Goal: Task Accomplishment & Management: Manage account settings

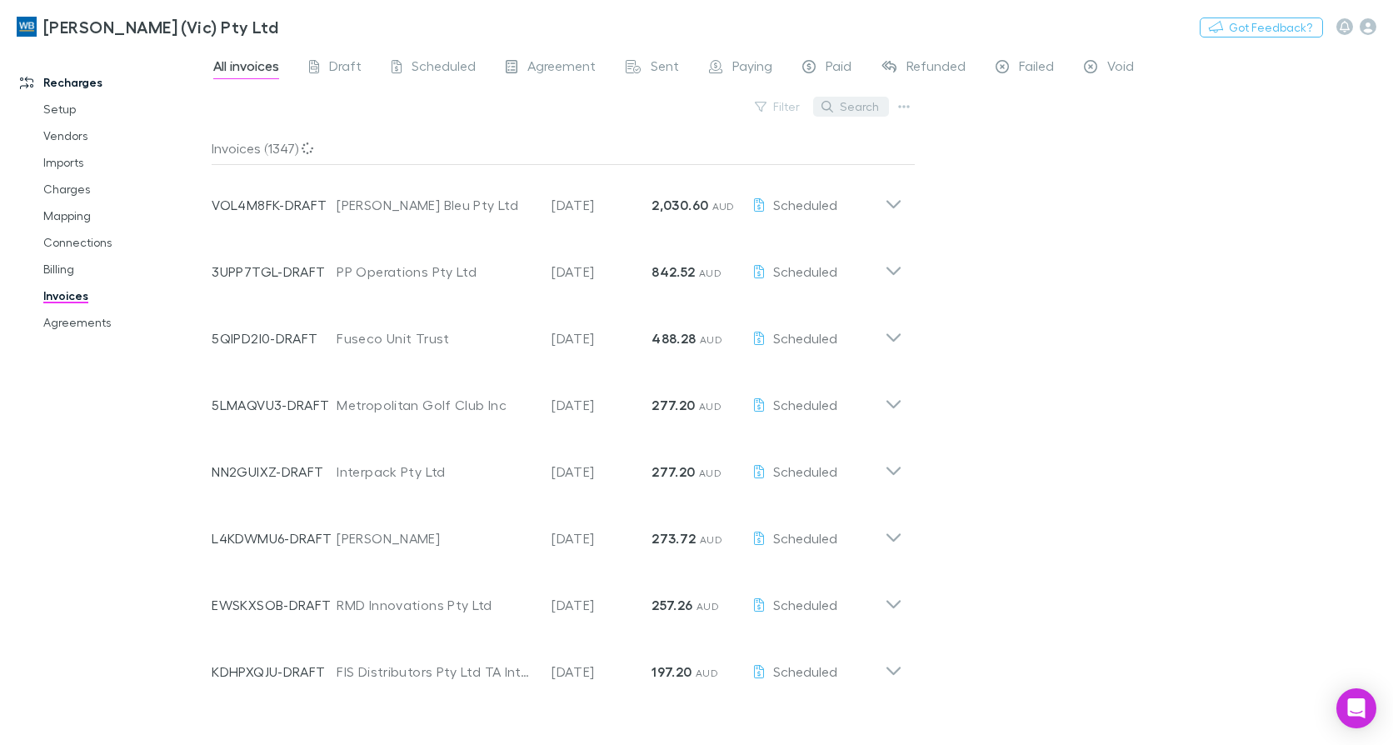
click at [845, 112] on button "Search" at bounding box center [851, 107] width 76 height 20
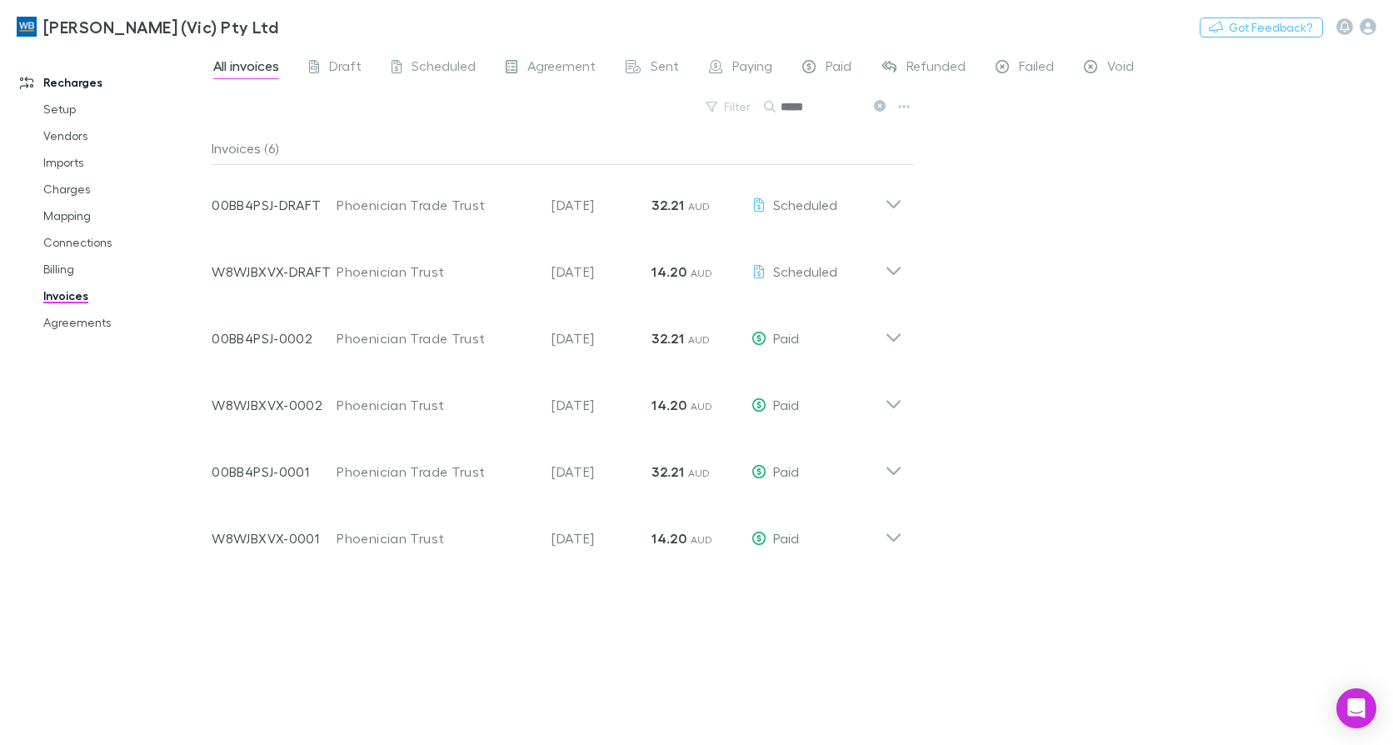
type input "*****"
drag, startPoint x: 50, startPoint y: 312, endPoint x: 114, endPoint y: 338, distance: 69.1
click at [50, 312] on link "Agreements" at bounding box center [124, 322] width 194 height 27
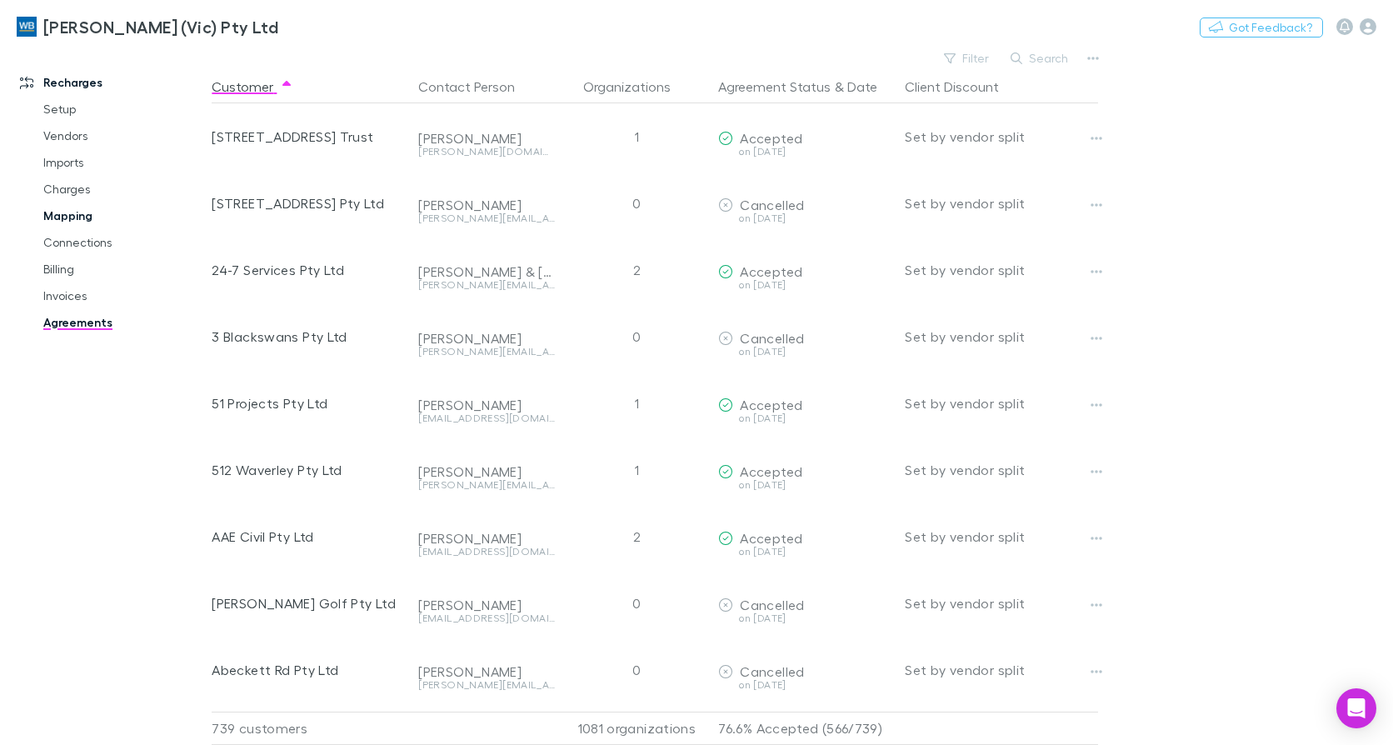
click at [87, 213] on link "Mapping" at bounding box center [124, 215] width 194 height 27
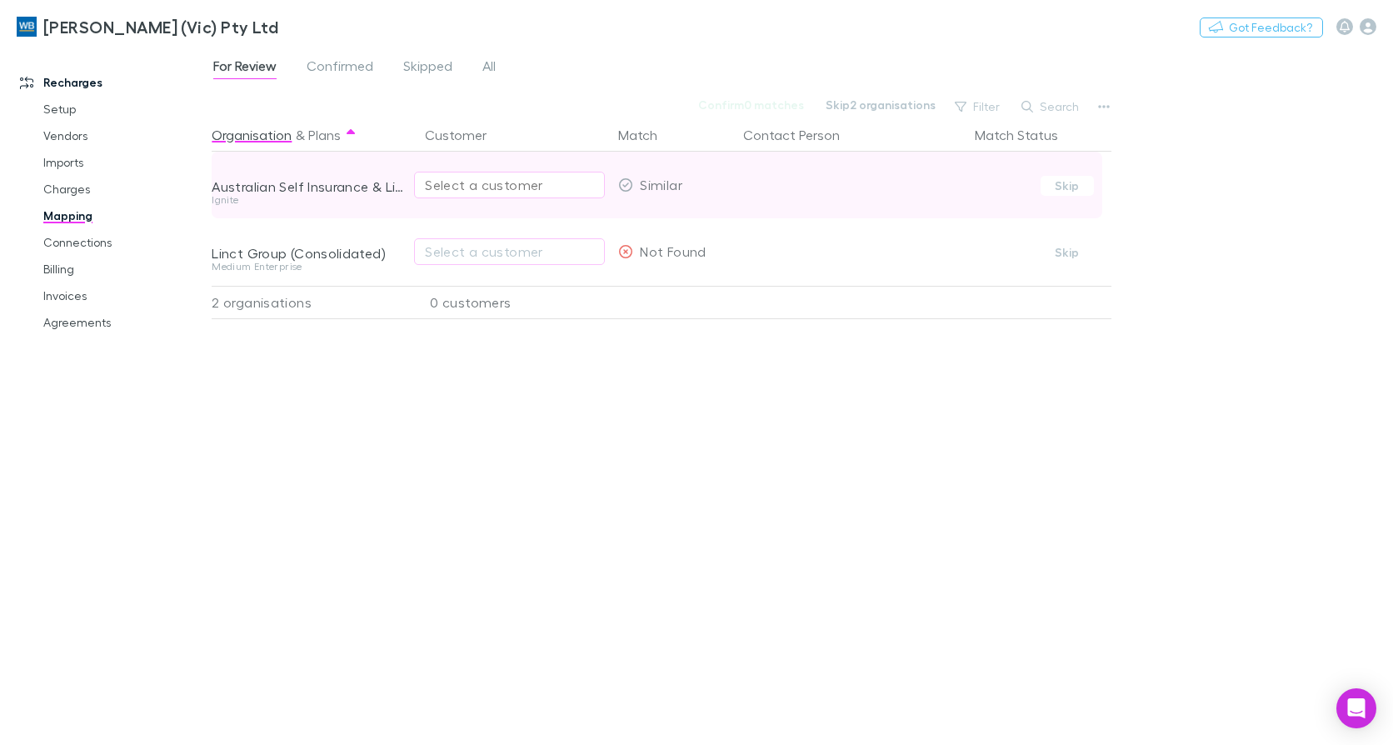
click at [466, 177] on div "Select a customer" at bounding box center [509, 185] width 169 height 20
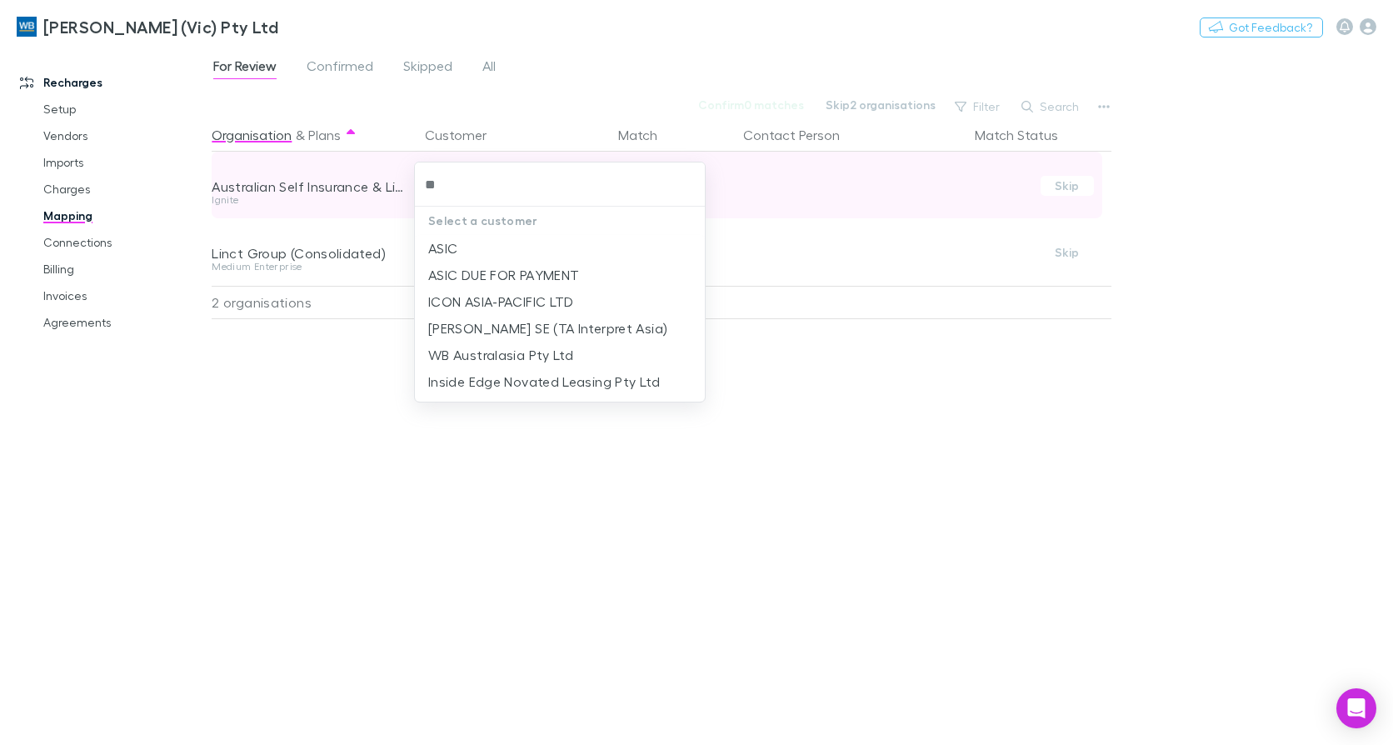
type input "*"
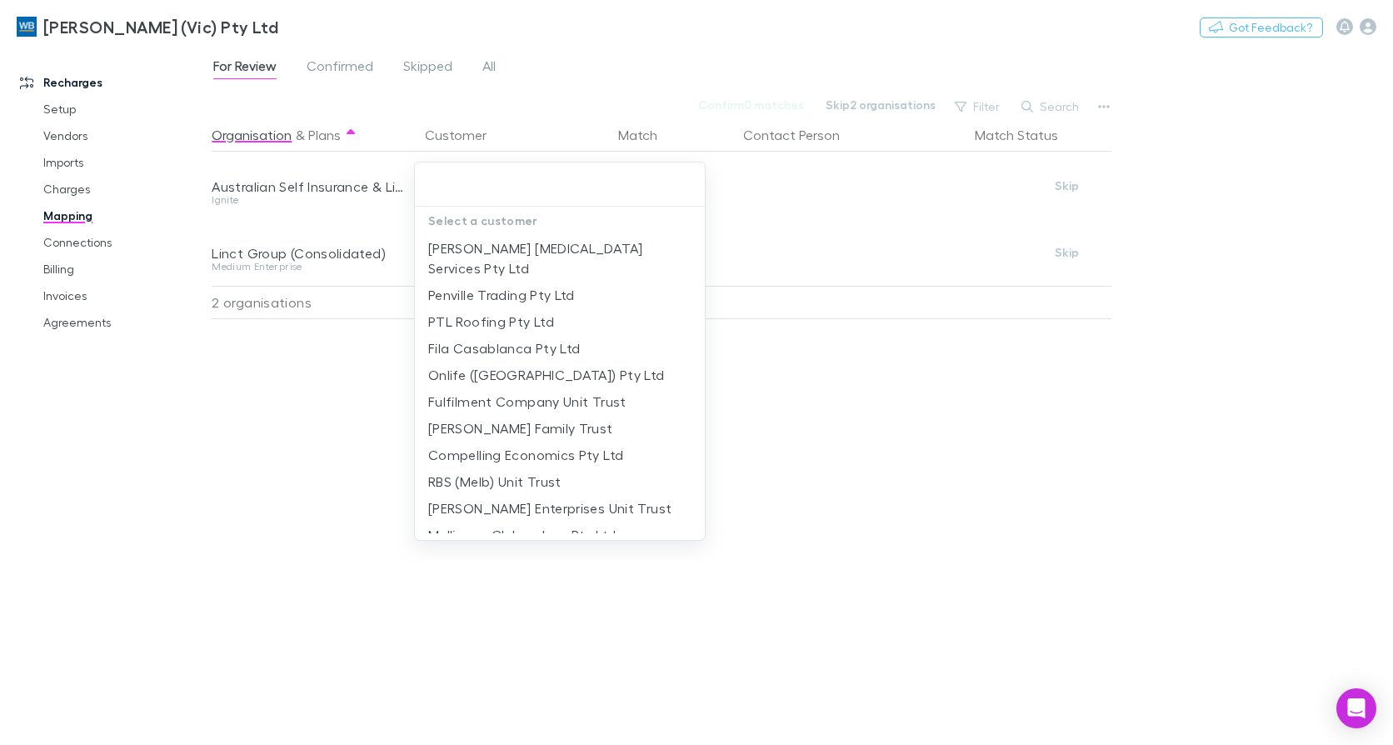
click at [150, 429] on div at bounding box center [696, 372] width 1393 height 745
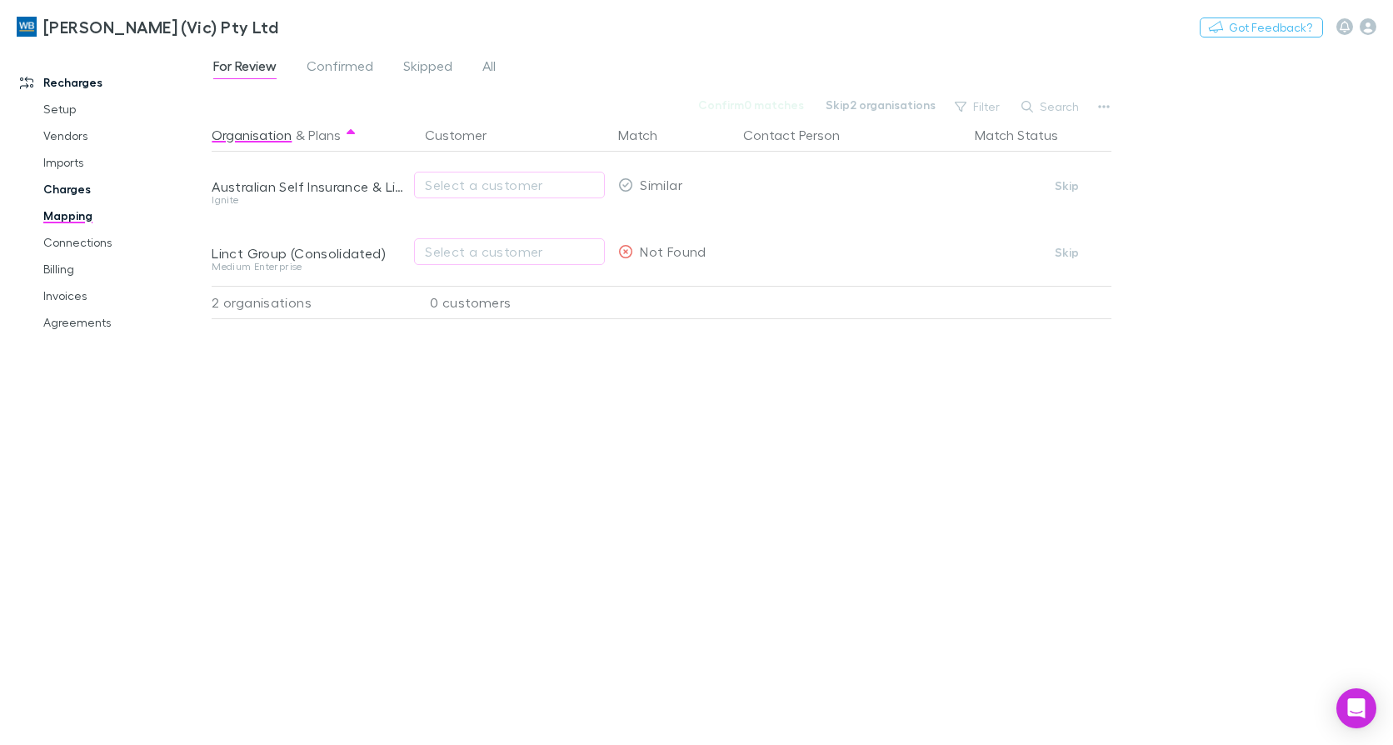
click at [77, 186] on link "Charges" at bounding box center [124, 189] width 194 height 27
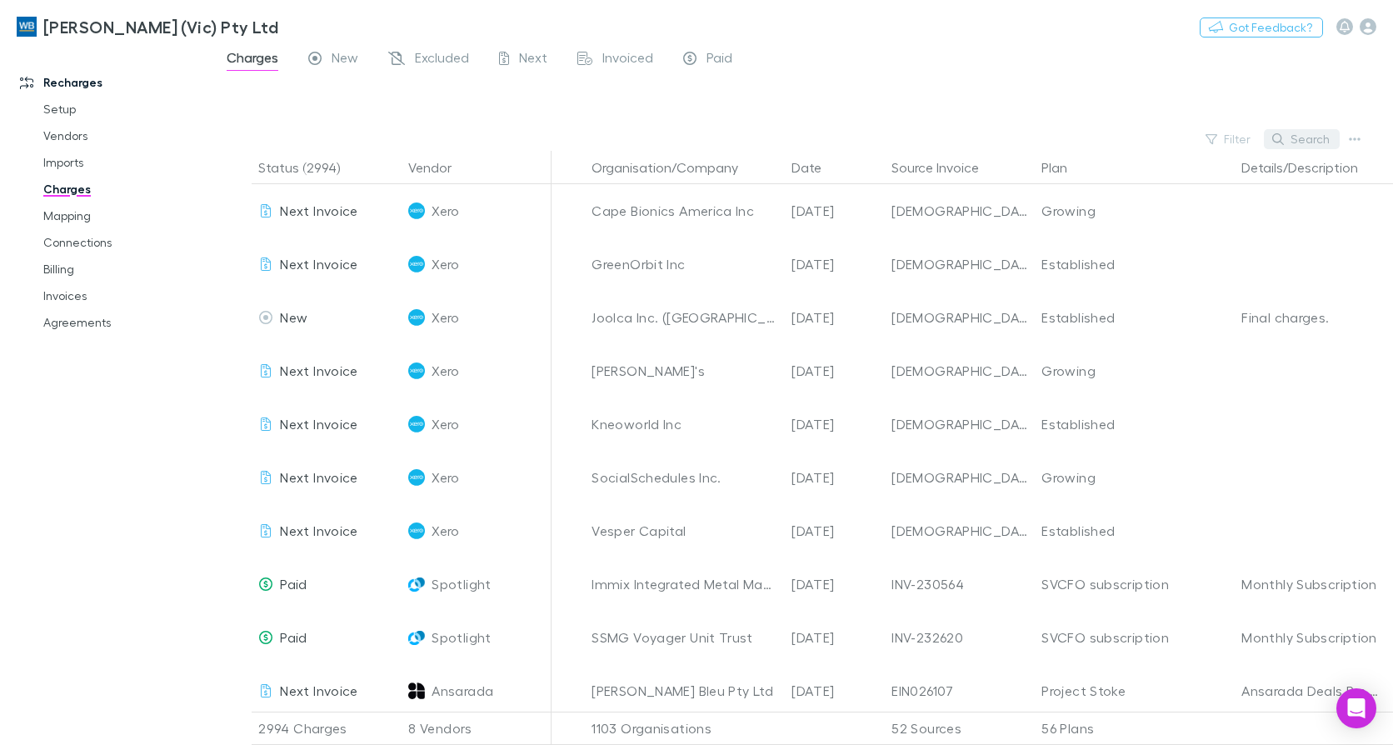
click at [1317, 137] on button "Search" at bounding box center [1301, 139] width 76 height 20
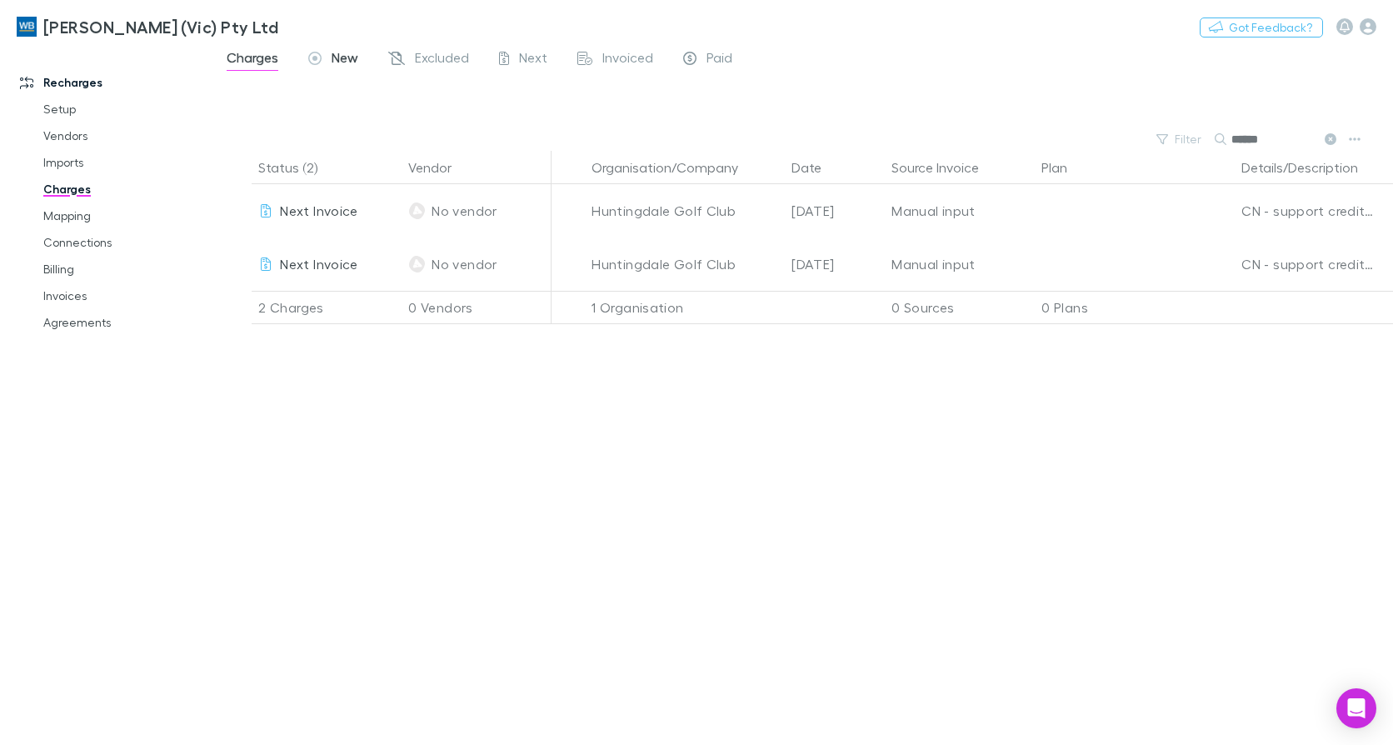
type input "******"
click at [339, 57] on span "New" at bounding box center [344, 60] width 27 height 22
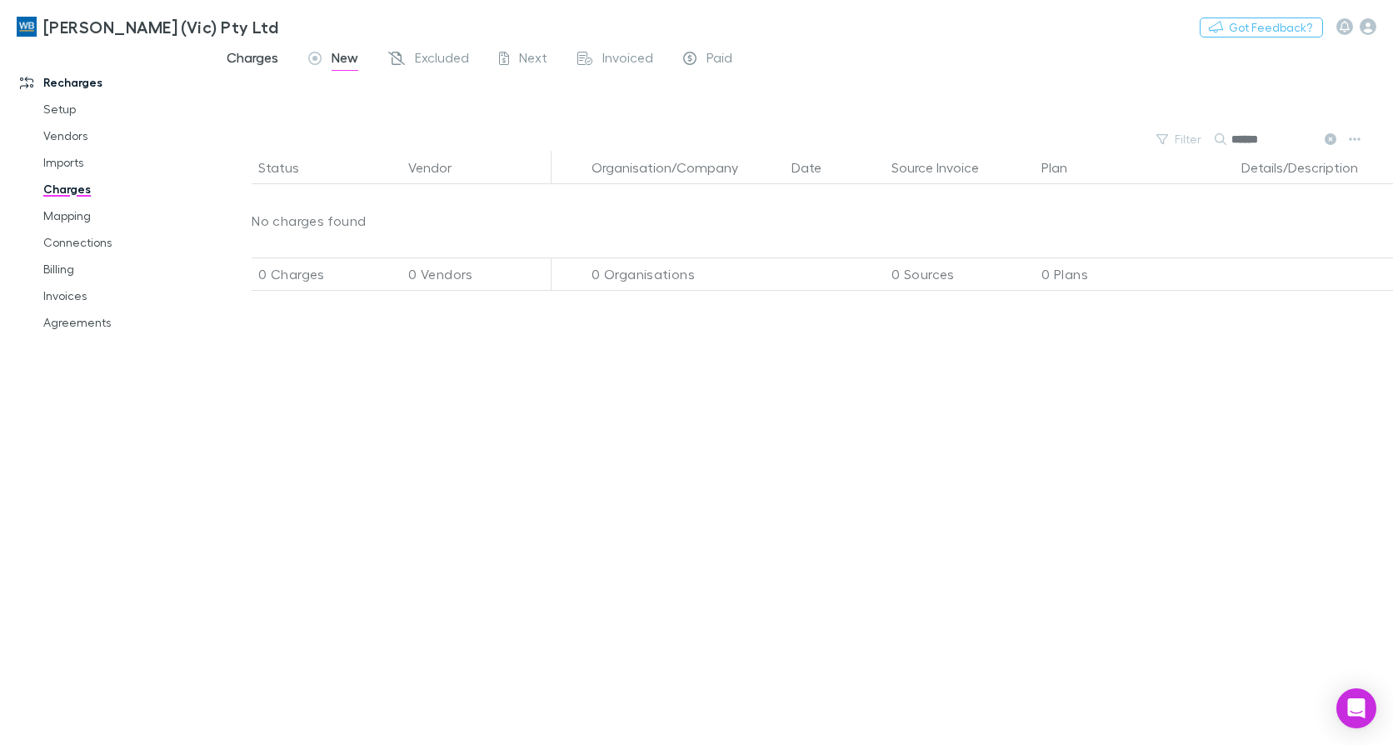
click at [257, 62] on span "Charges" at bounding box center [253, 60] width 52 height 22
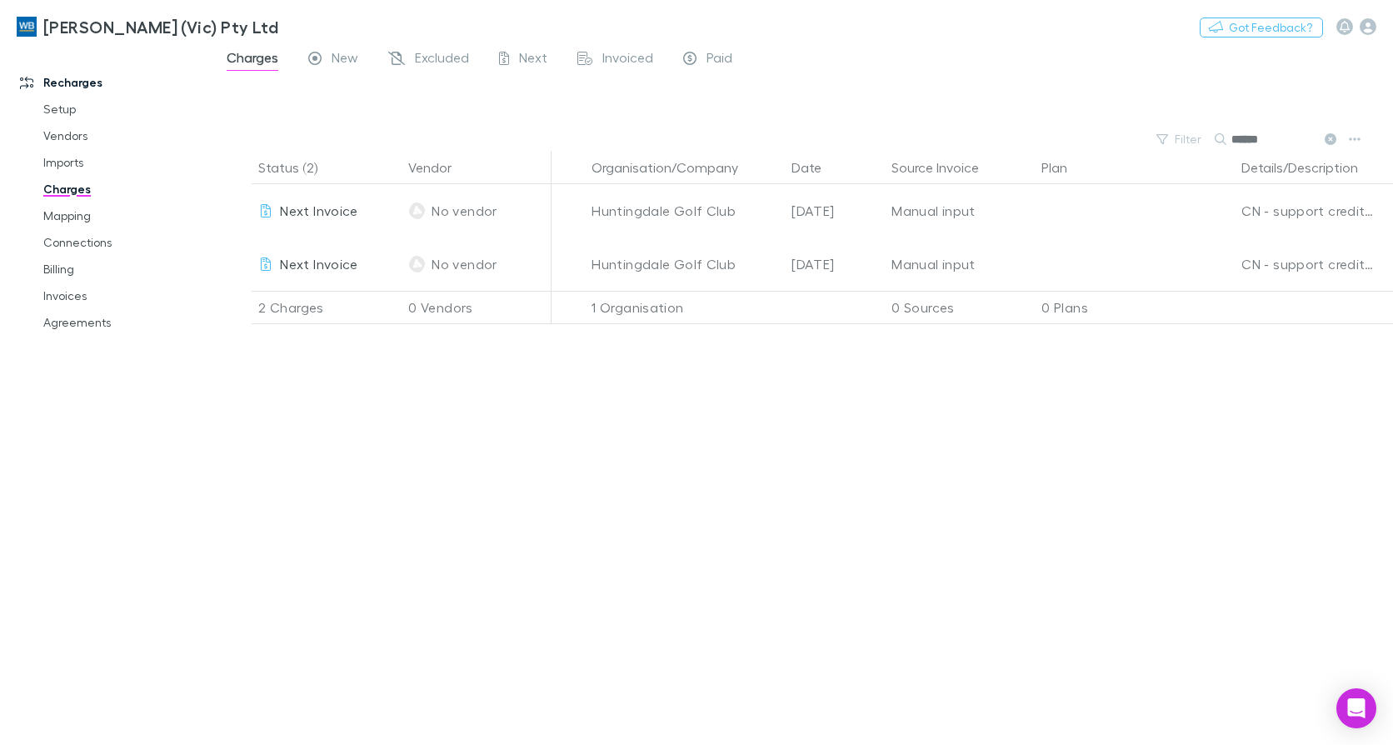
drag, startPoint x: 1284, startPoint y: 141, endPoint x: 1217, endPoint y: 142, distance: 67.5
click at [1218, 142] on div "******" at bounding box center [1276, 139] width 125 height 20
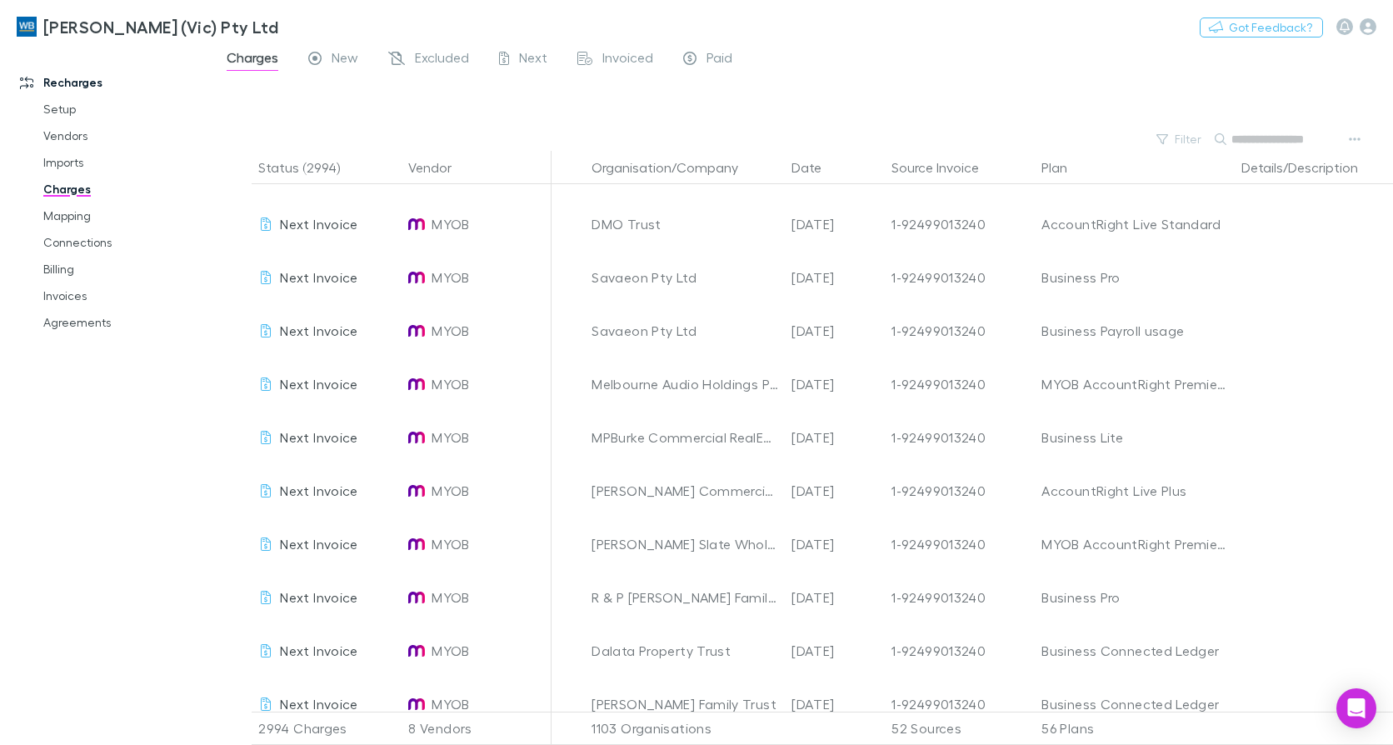
scroll to position [7486, 0]
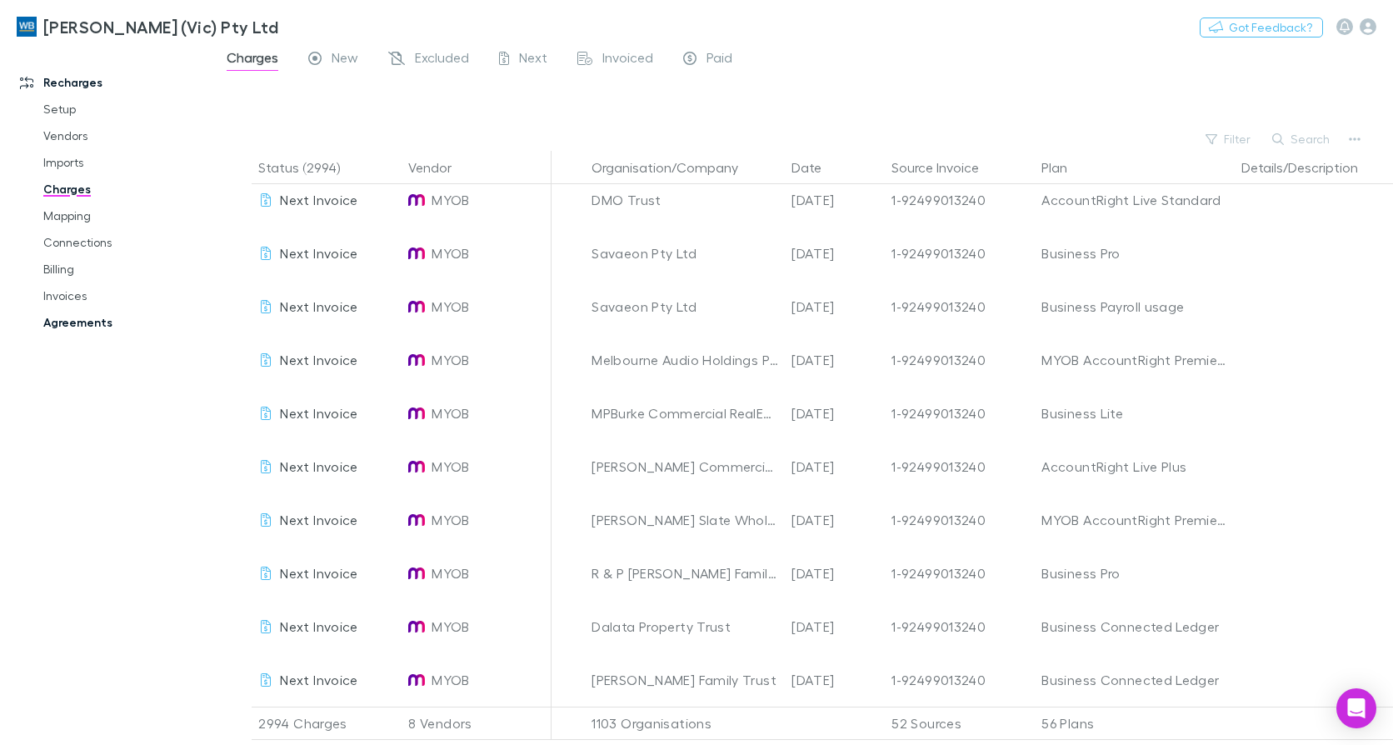
click at [78, 326] on link "Agreements" at bounding box center [124, 322] width 194 height 27
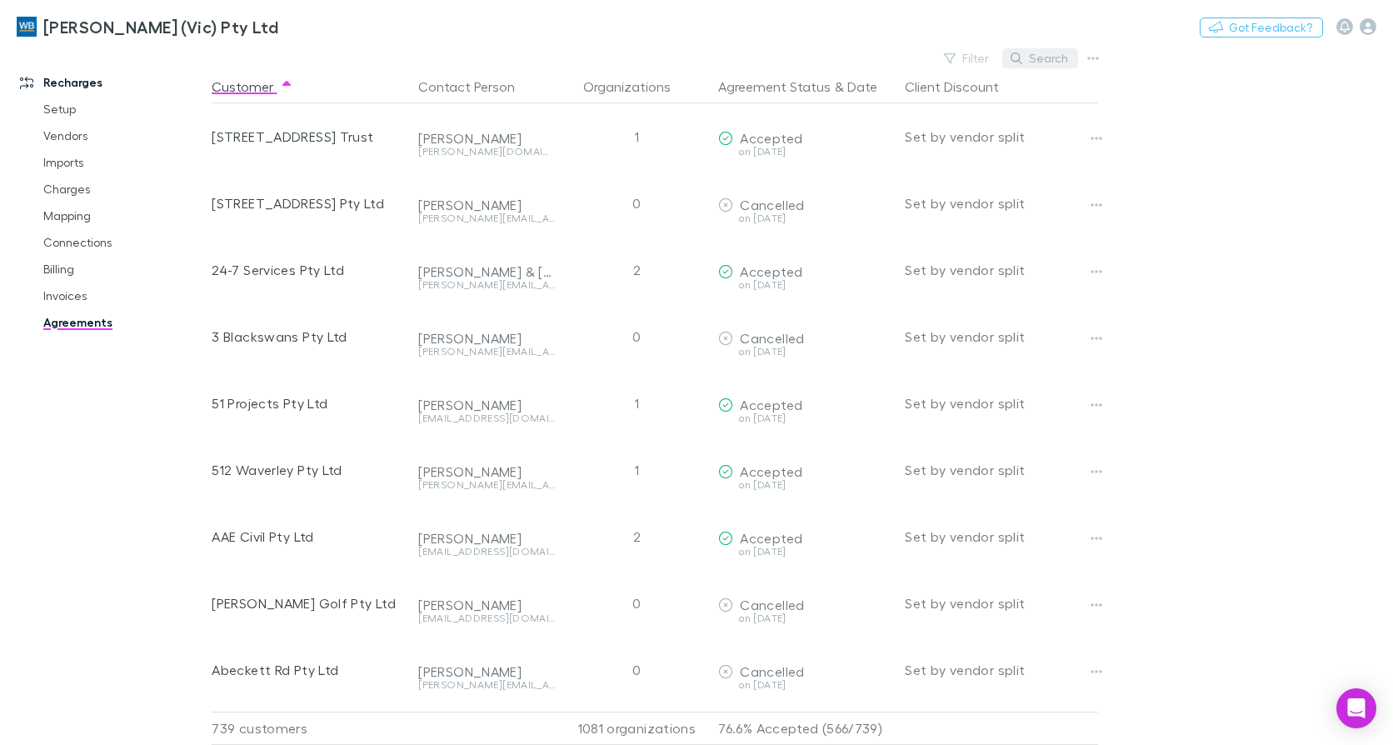
click at [1046, 56] on button "Search" at bounding box center [1040, 58] width 76 height 20
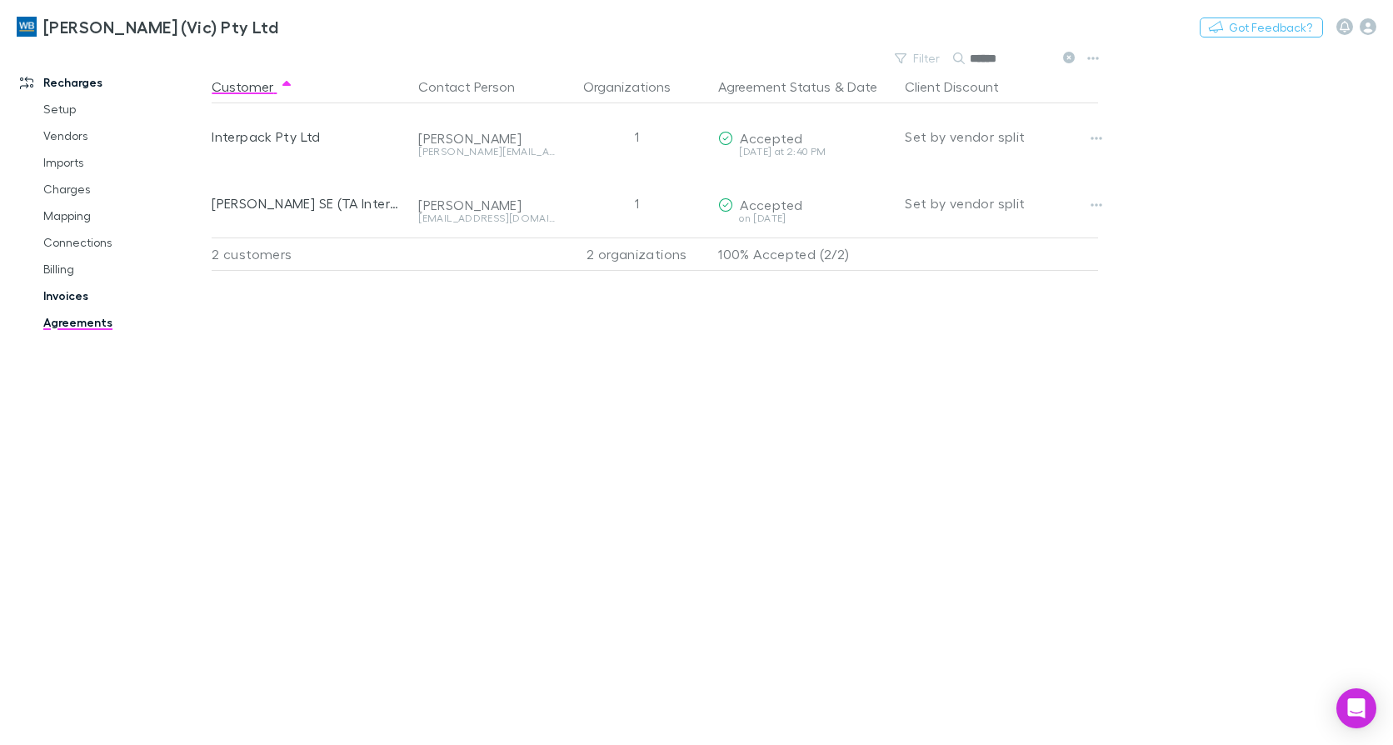
type input "******"
click at [82, 297] on link "Invoices" at bounding box center [124, 295] width 194 height 27
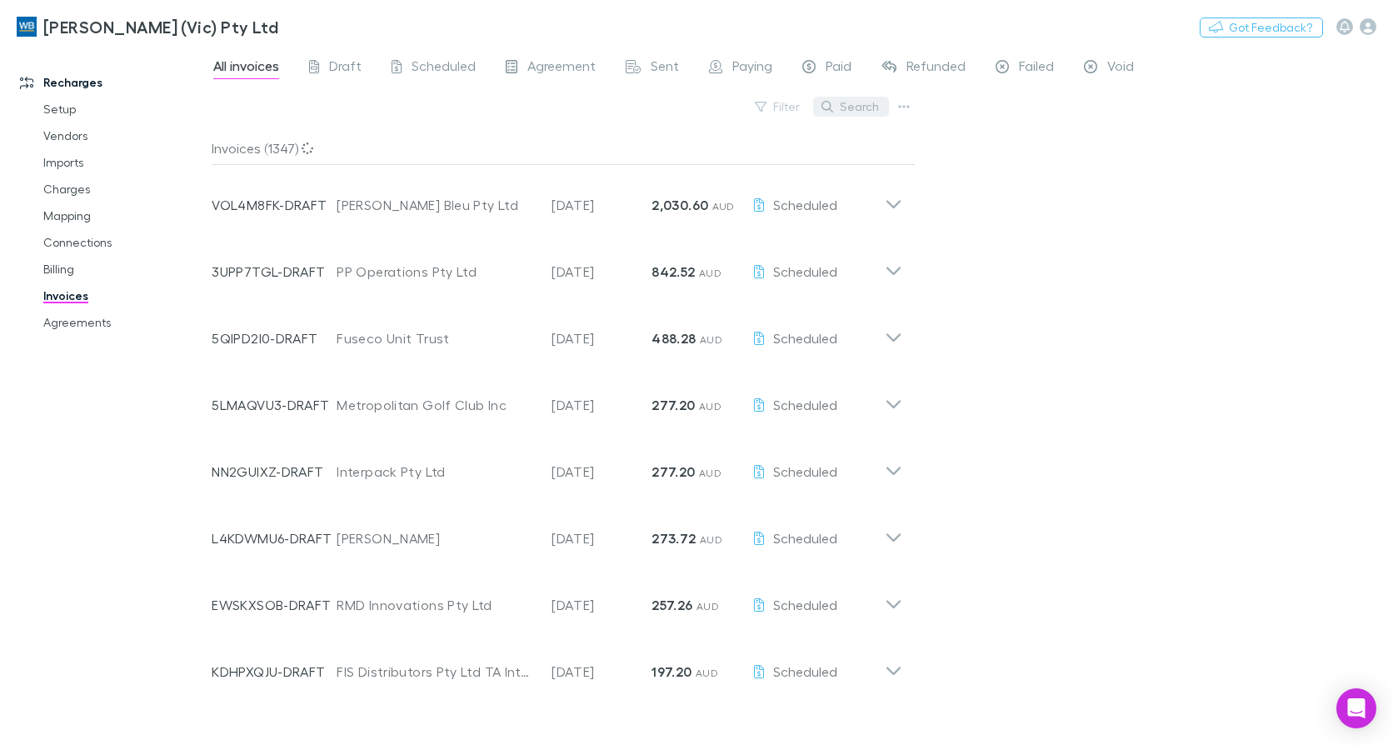
click at [847, 109] on button "Search" at bounding box center [851, 107] width 76 height 20
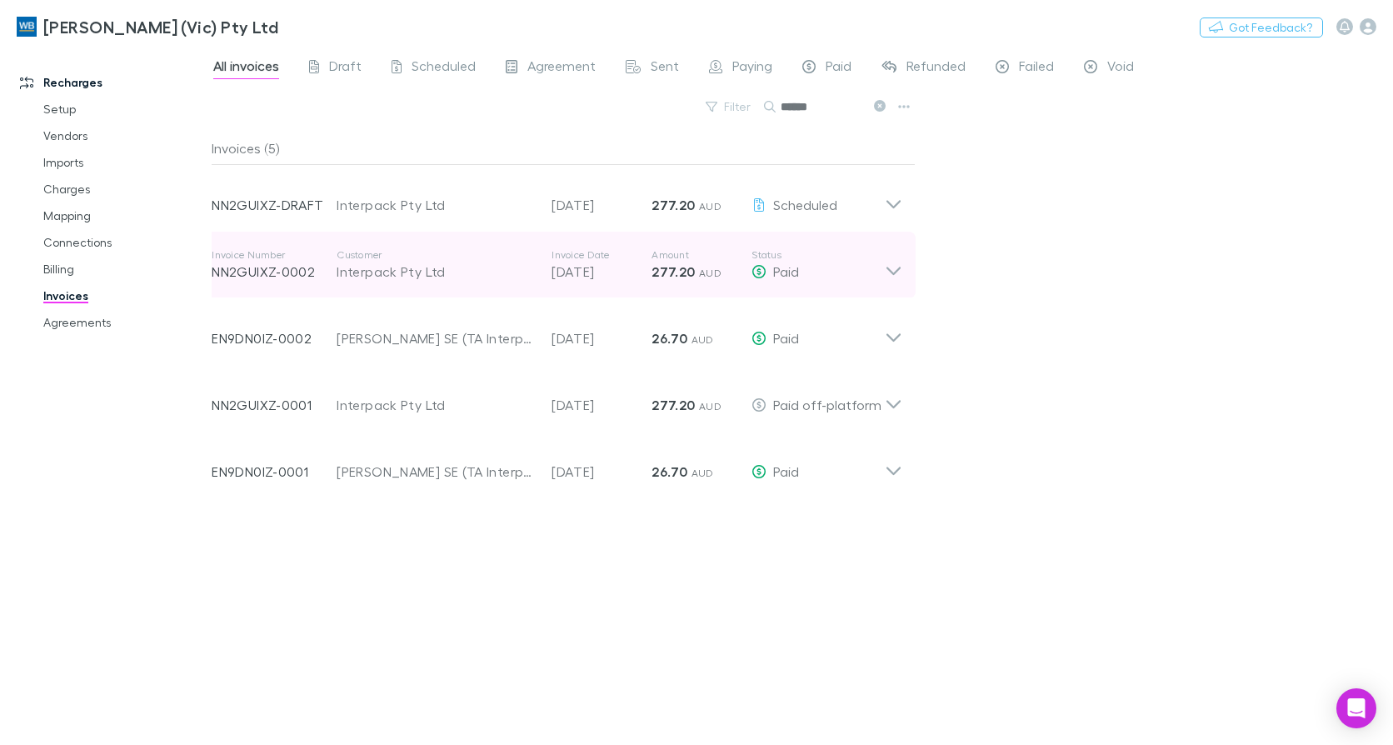
type input "******"
click at [899, 266] on icon at bounding box center [892, 264] width 17 height 33
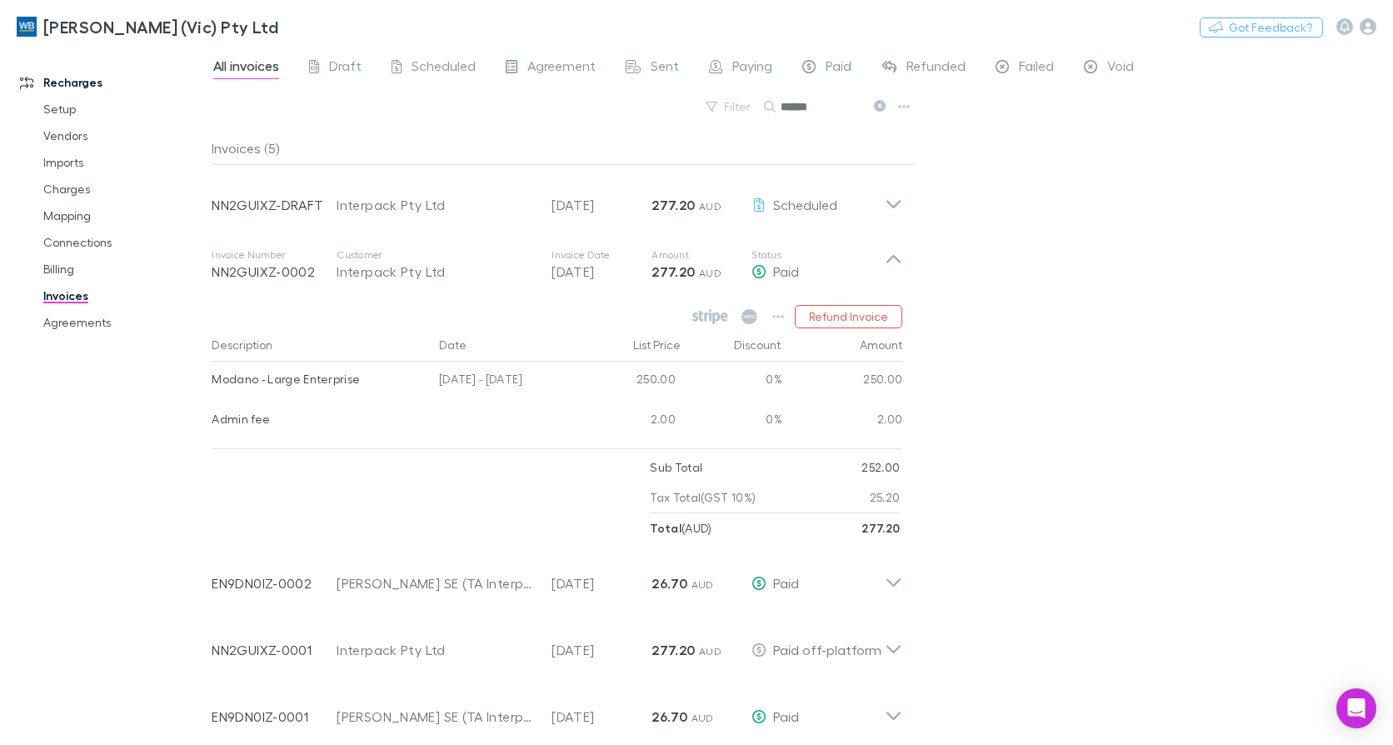
scroll to position [12, 0]
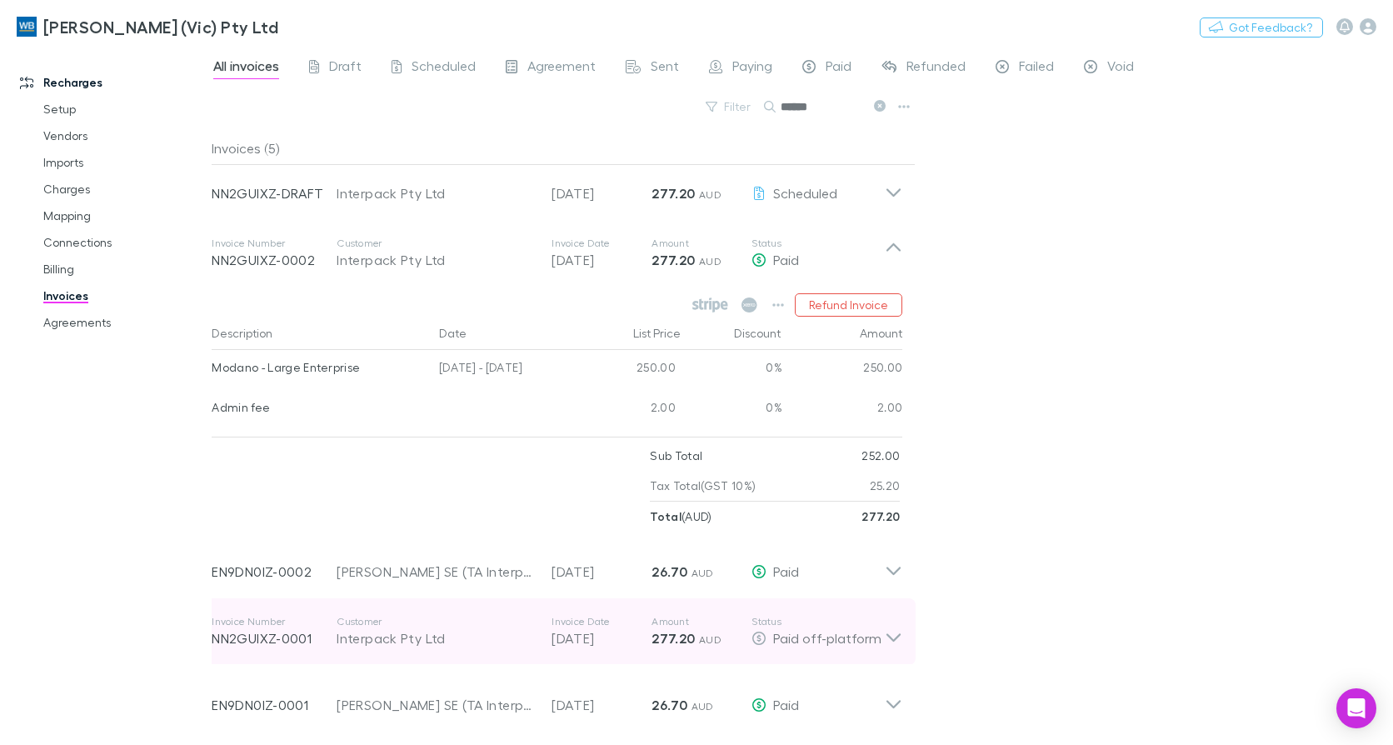
click at [892, 635] on icon at bounding box center [892, 631] width 17 height 33
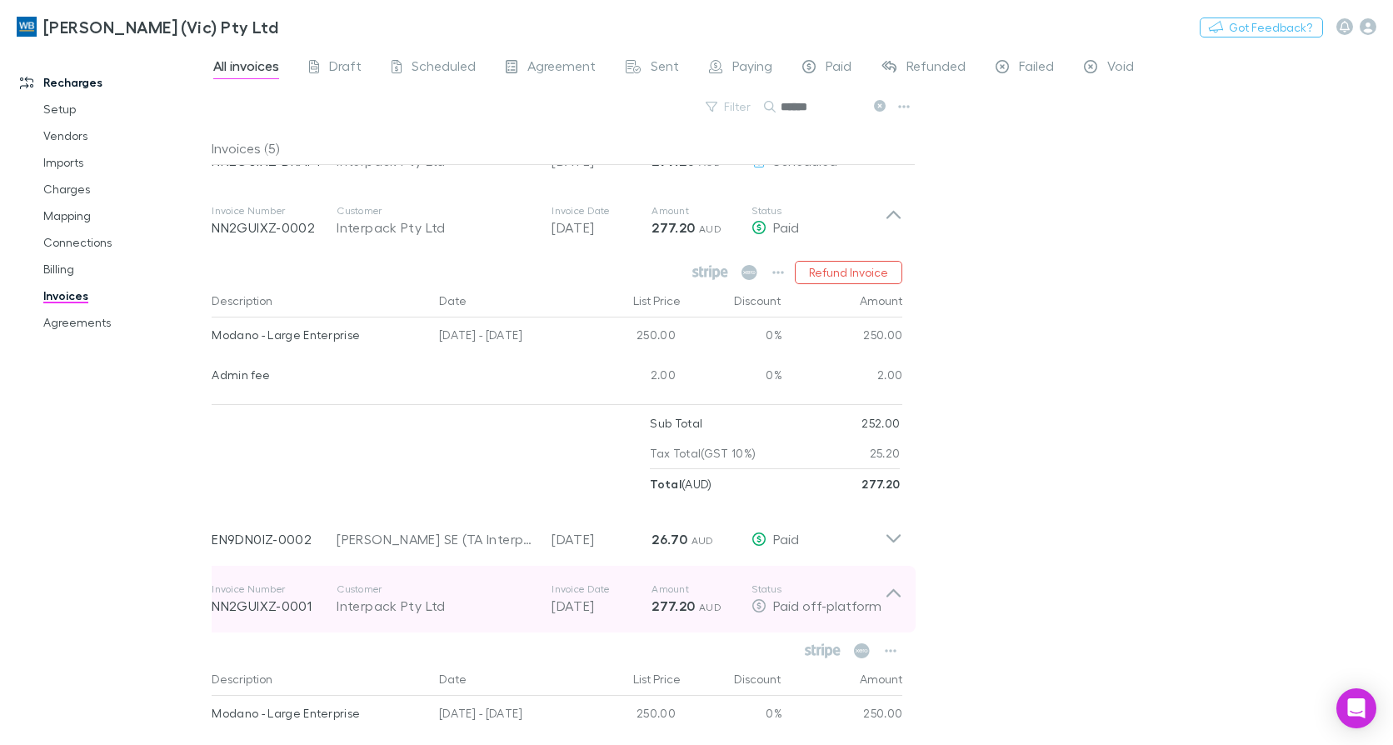
scroll to position [0, 0]
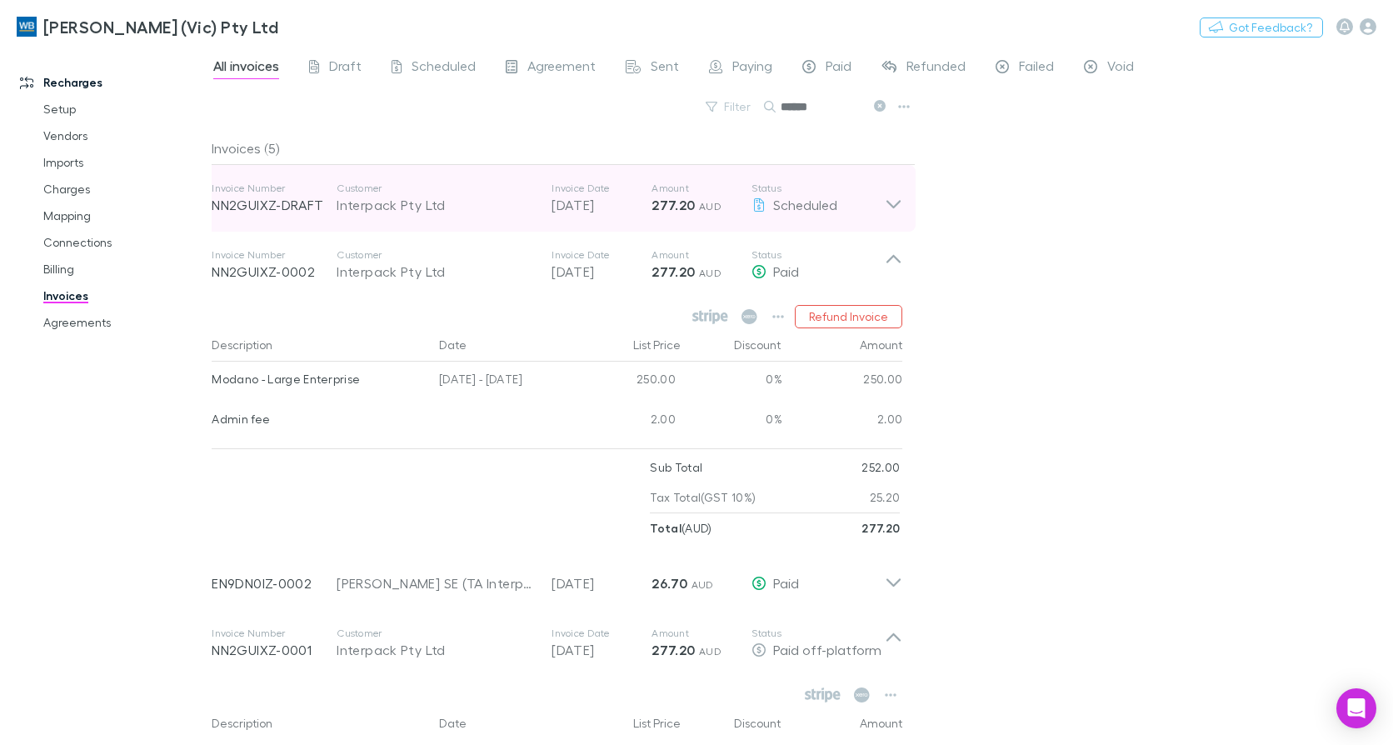
click at [889, 198] on icon at bounding box center [892, 198] width 17 height 33
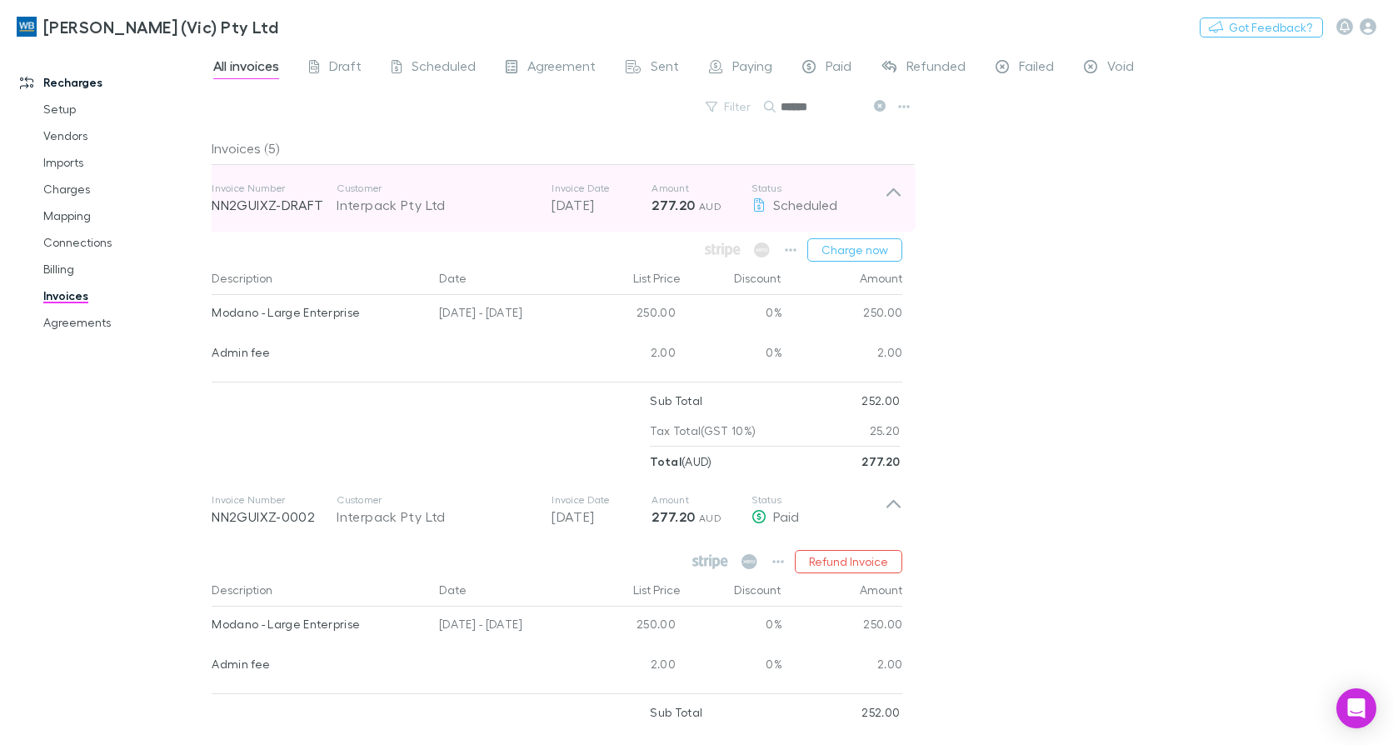
click at [889, 198] on icon at bounding box center [892, 198] width 17 height 33
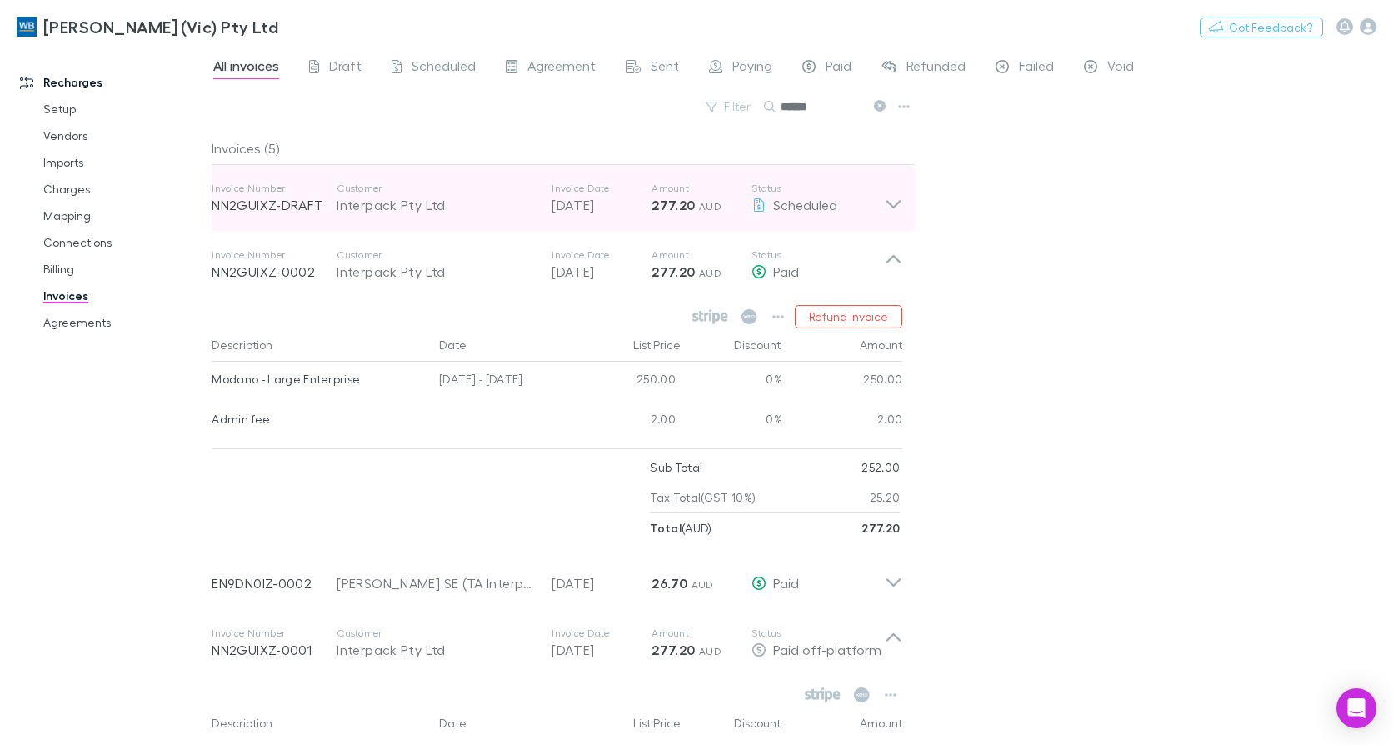
click at [901, 199] on icon at bounding box center [892, 198] width 17 height 33
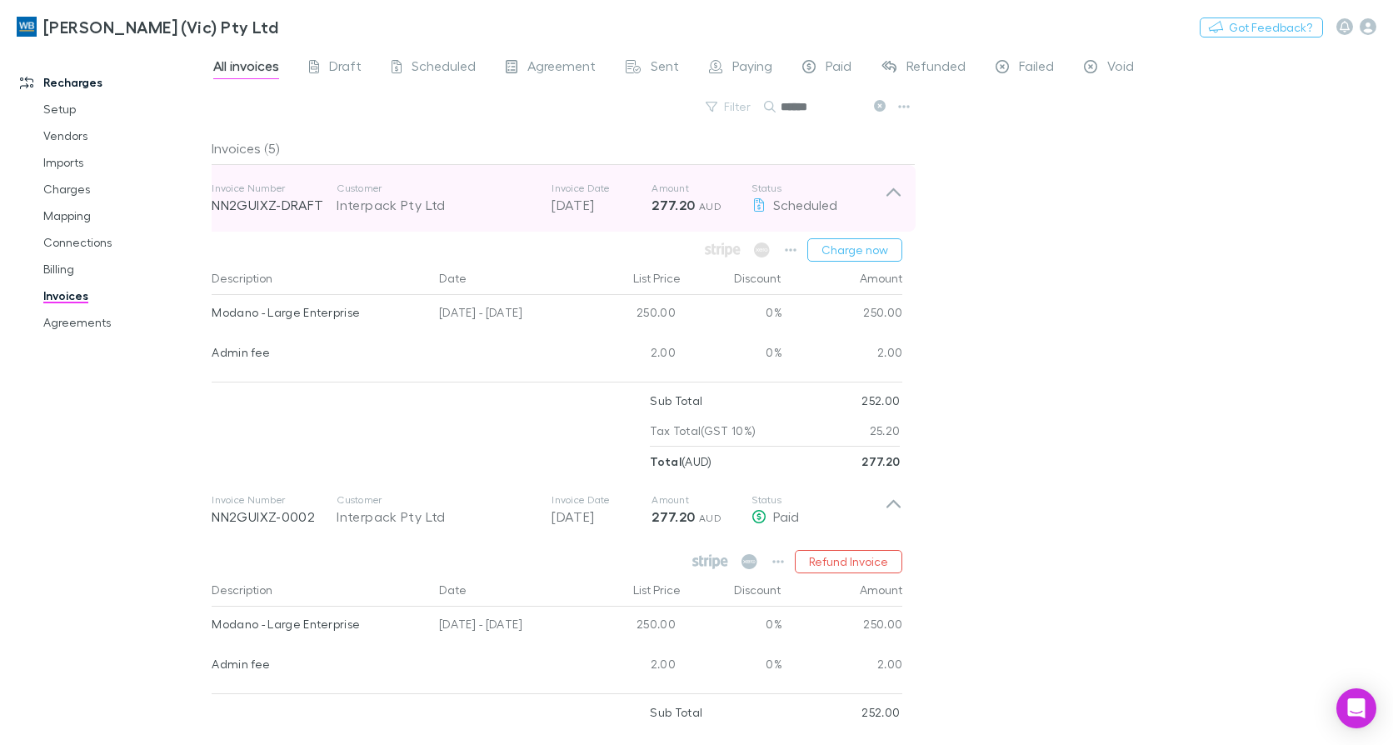
click at [901, 199] on icon at bounding box center [892, 198] width 17 height 33
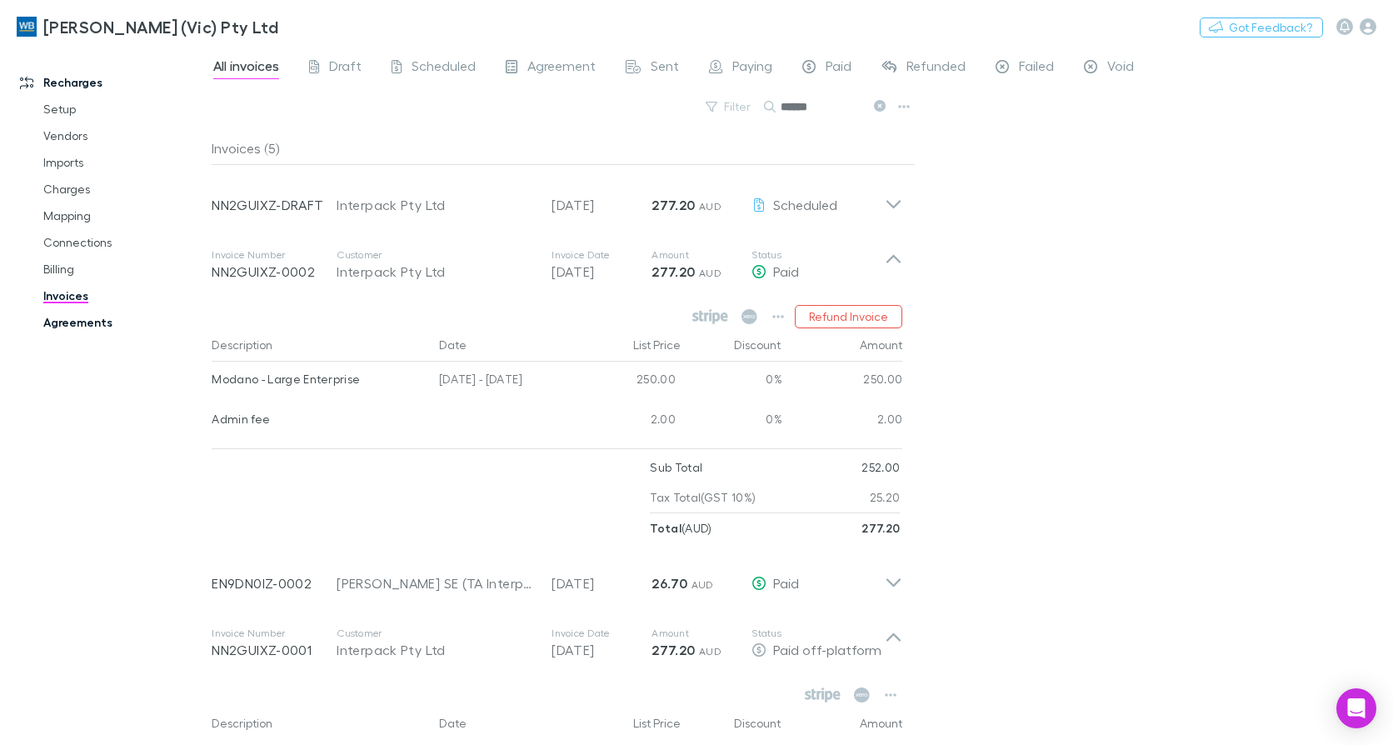
click at [77, 321] on link "Agreements" at bounding box center [124, 322] width 194 height 27
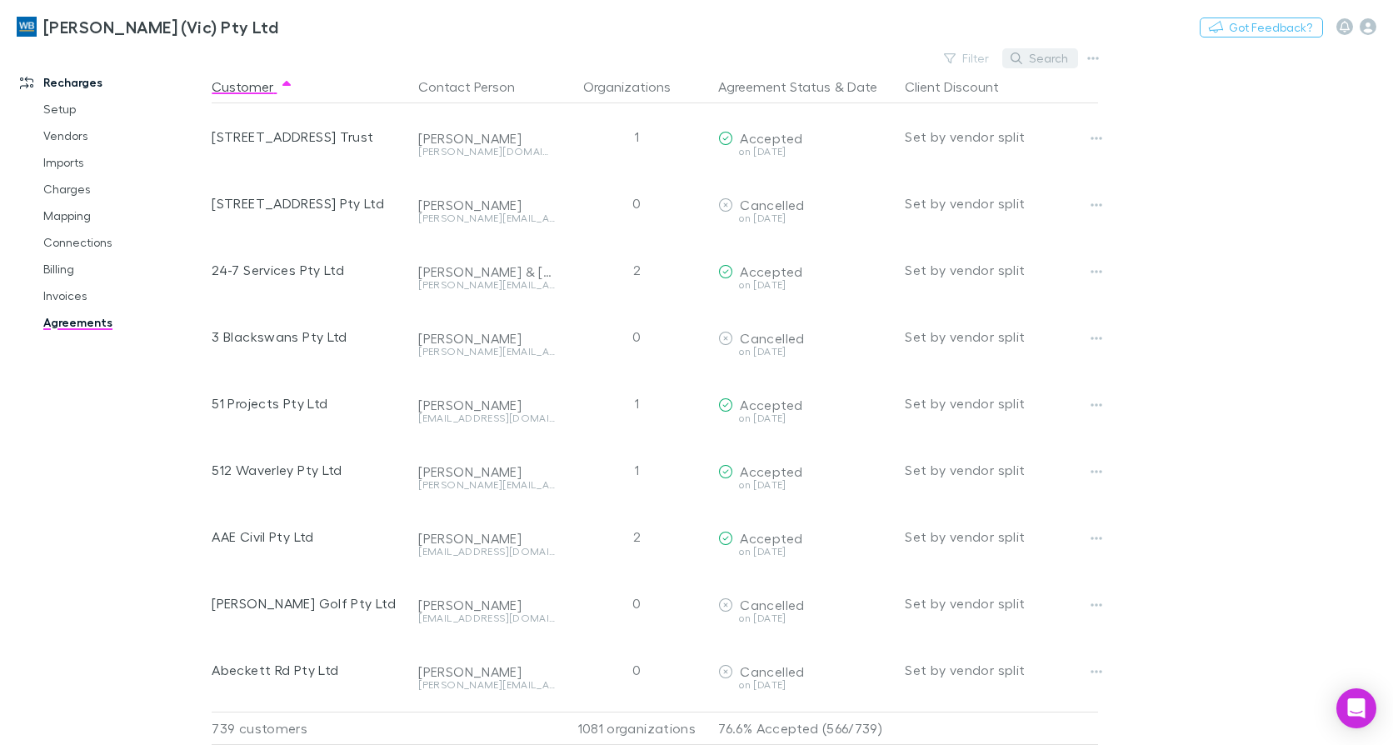
click at [1056, 59] on button "Search" at bounding box center [1040, 58] width 76 height 20
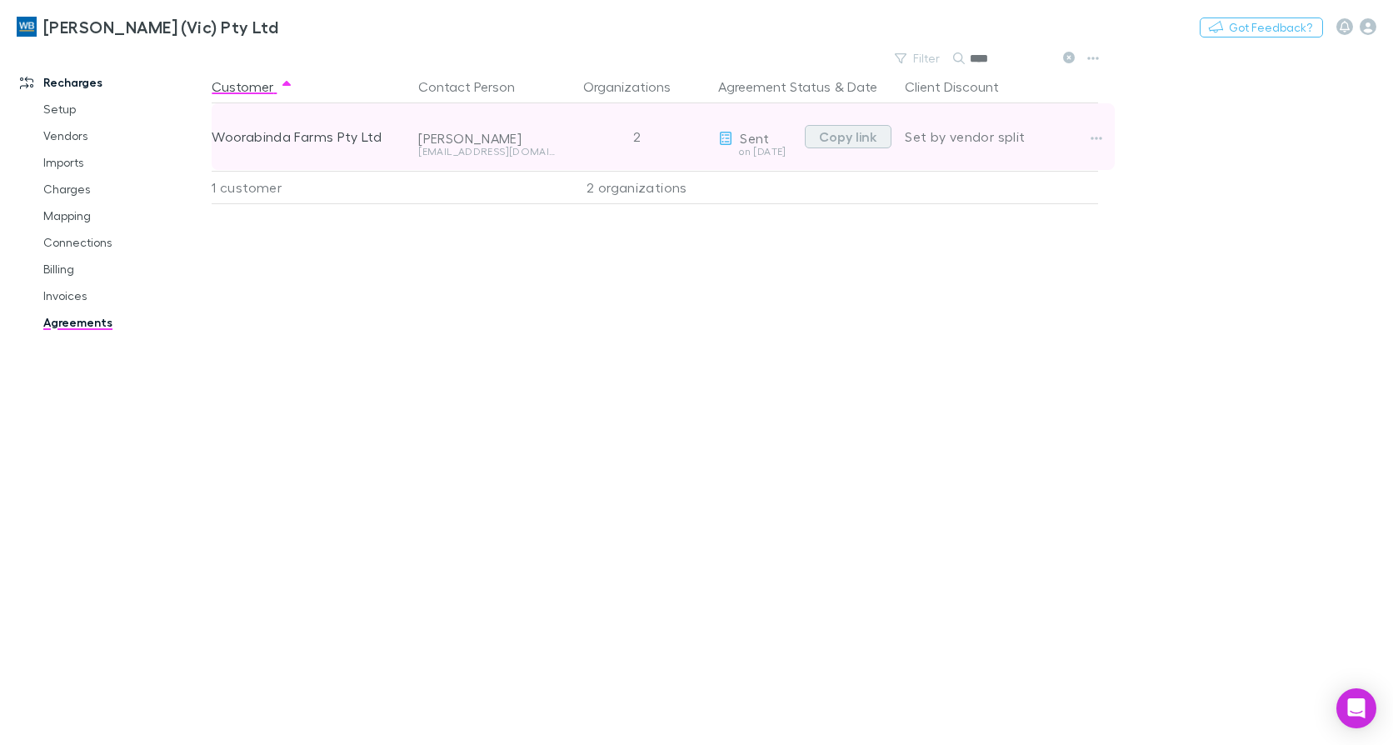
click at [856, 138] on button "Copy link" at bounding box center [848, 136] width 87 height 23
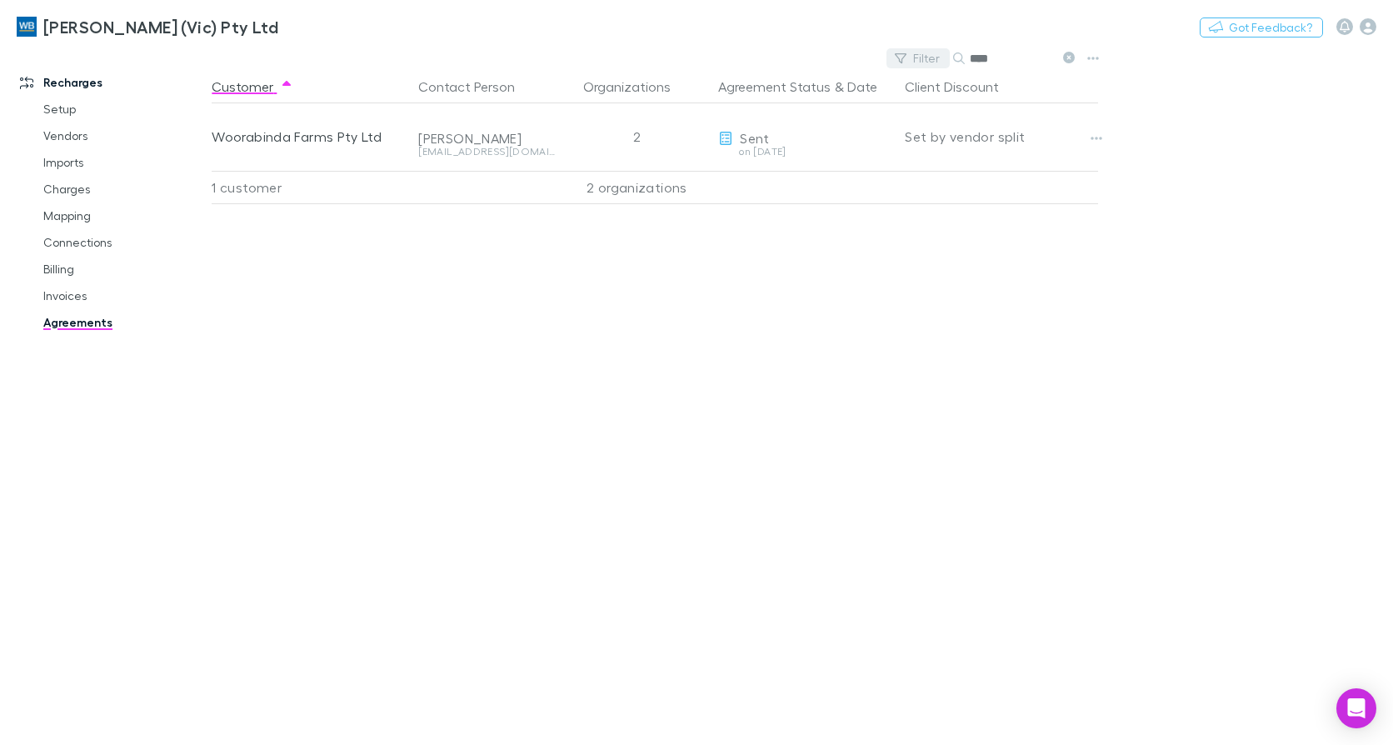
drag, startPoint x: 1009, startPoint y: 54, endPoint x: 913, endPoint y: 54, distance: 96.6
click at [913, 54] on div "Filter Search ****" at bounding box center [983, 58] width 195 height 23
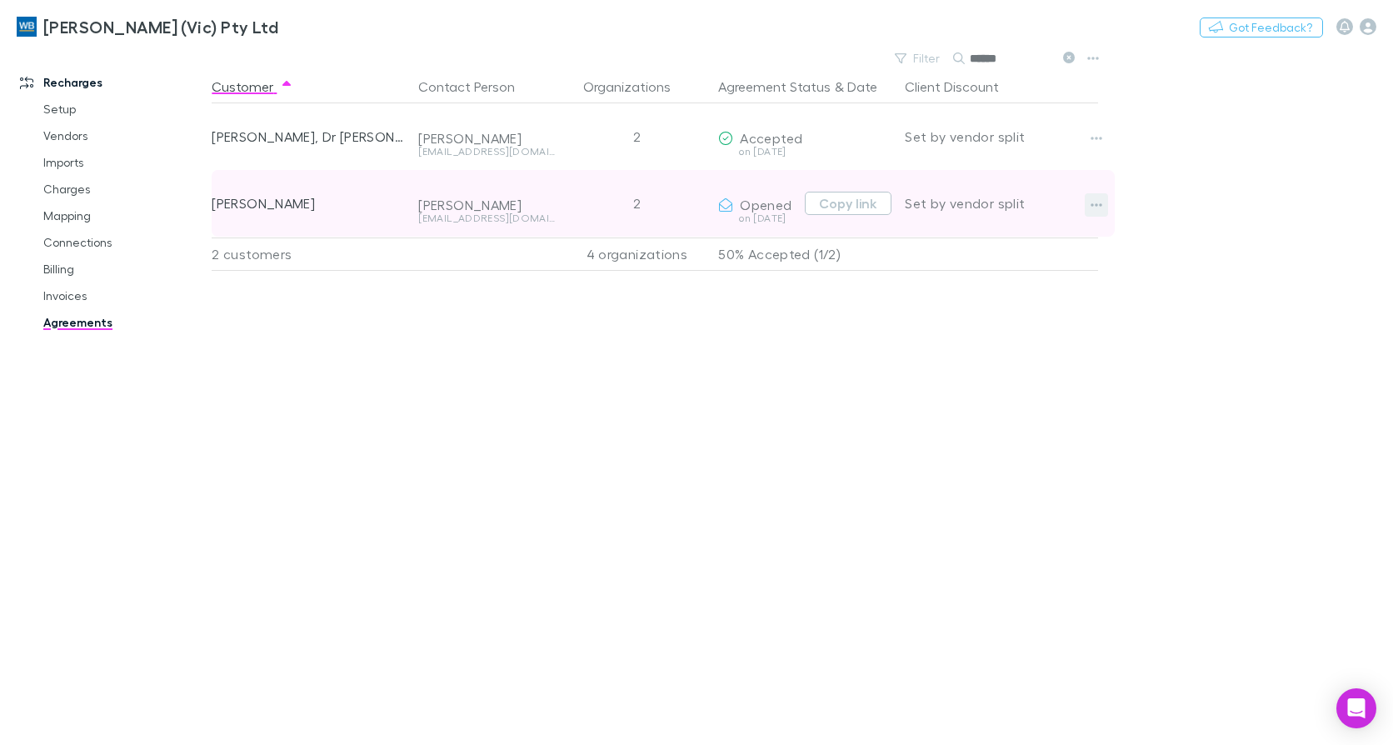
type input "******"
click at [1097, 200] on icon "button" at bounding box center [1096, 204] width 12 height 13
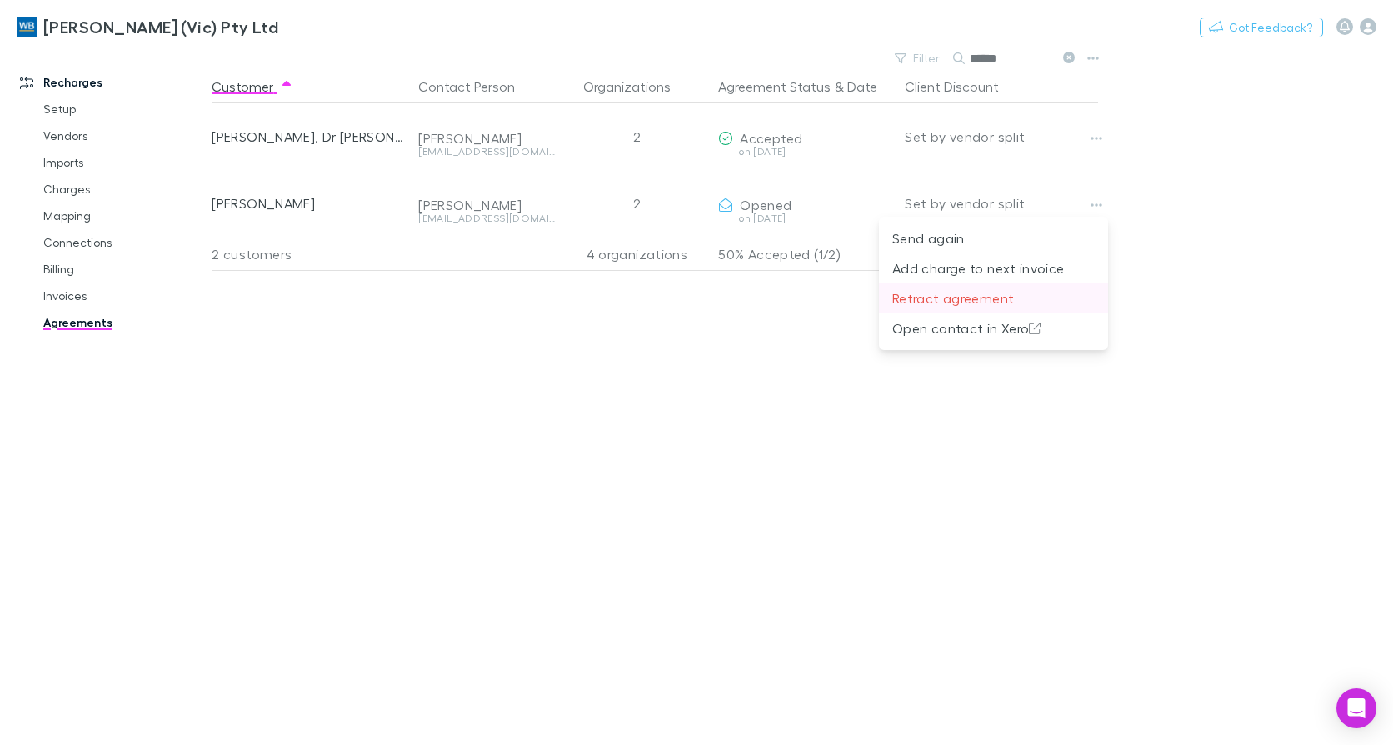
click at [916, 295] on p "Retract agreement" at bounding box center [993, 298] width 202 height 20
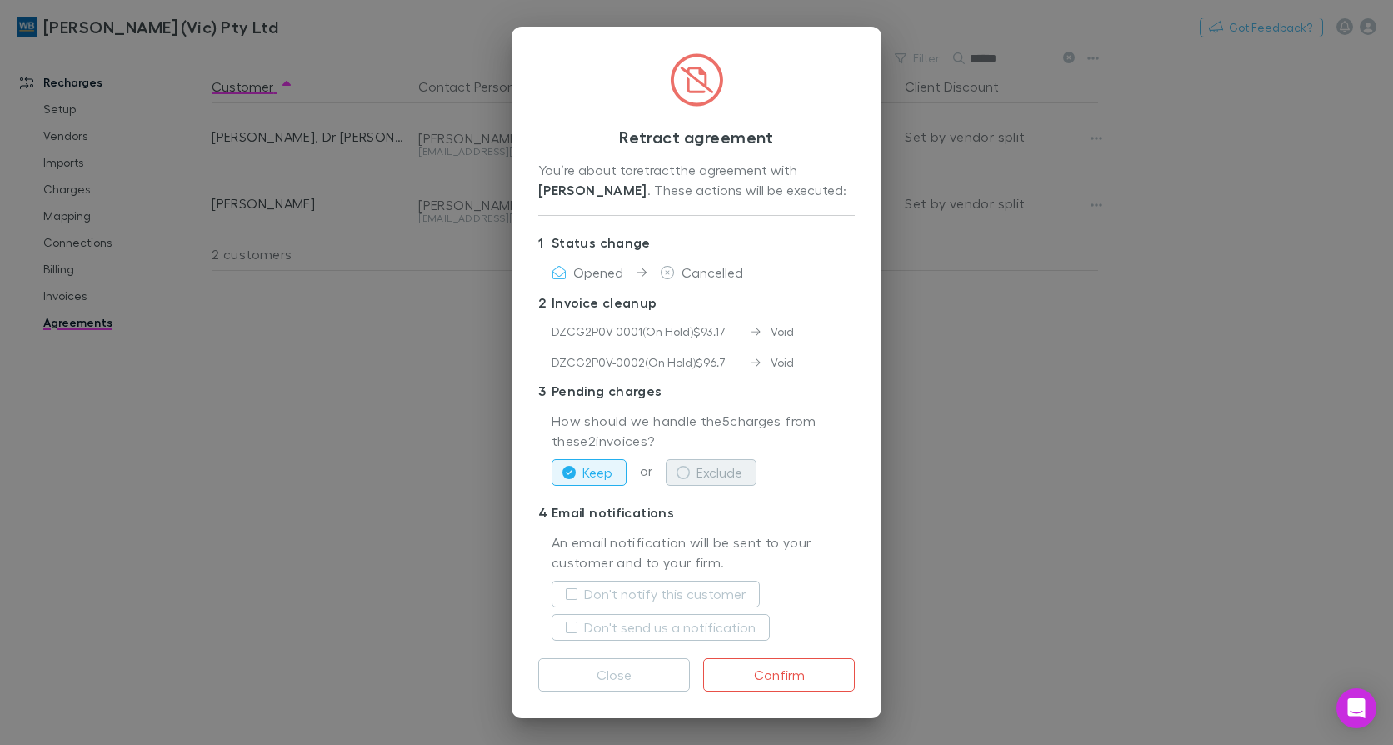
click at [700, 486] on button "Exclude" at bounding box center [710, 472] width 91 height 27
click at [645, 604] on label "Don't notify this customer" at bounding box center [665, 594] width 162 height 20
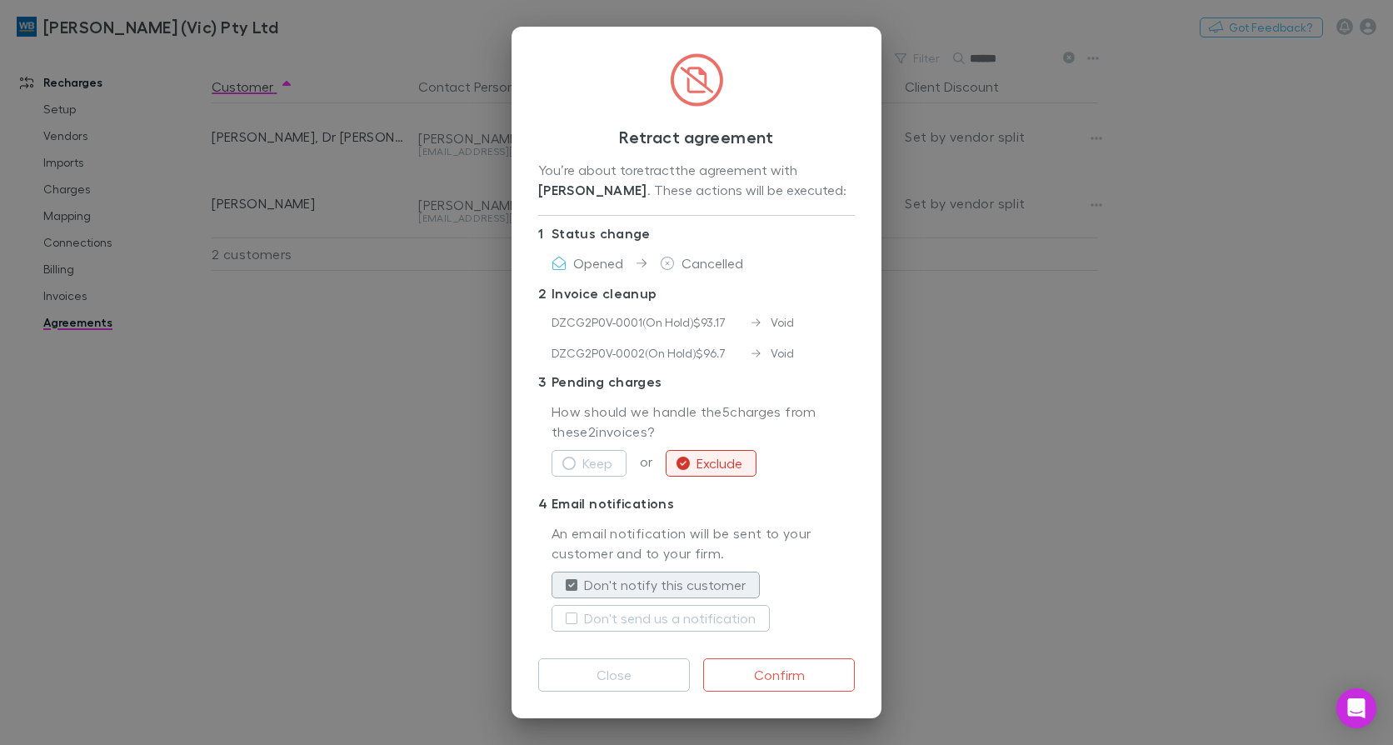
scroll to position [29, 0]
click at [658, 618] on label "Don't send us a notification" at bounding box center [670, 618] width 172 height 20
click at [793, 671] on button "Confirm" at bounding box center [779, 674] width 152 height 33
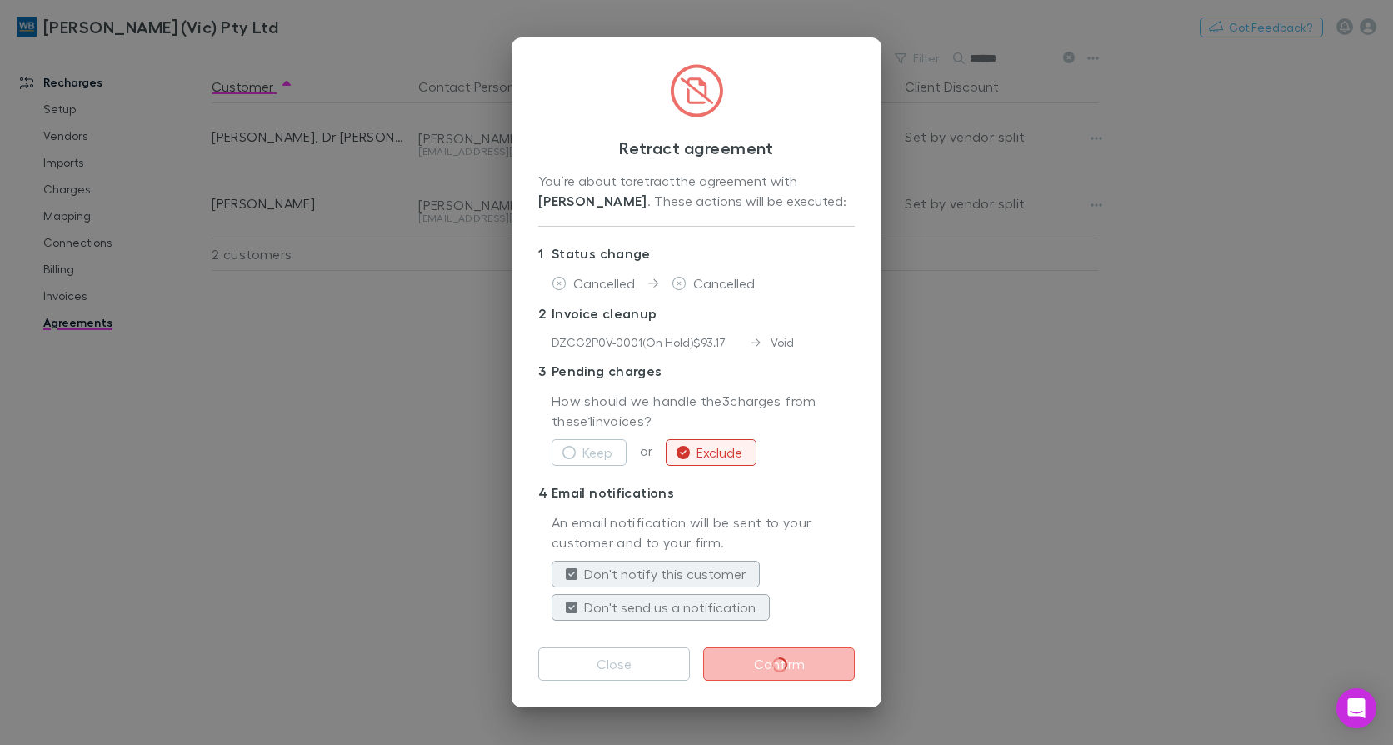
scroll to position [0, 0]
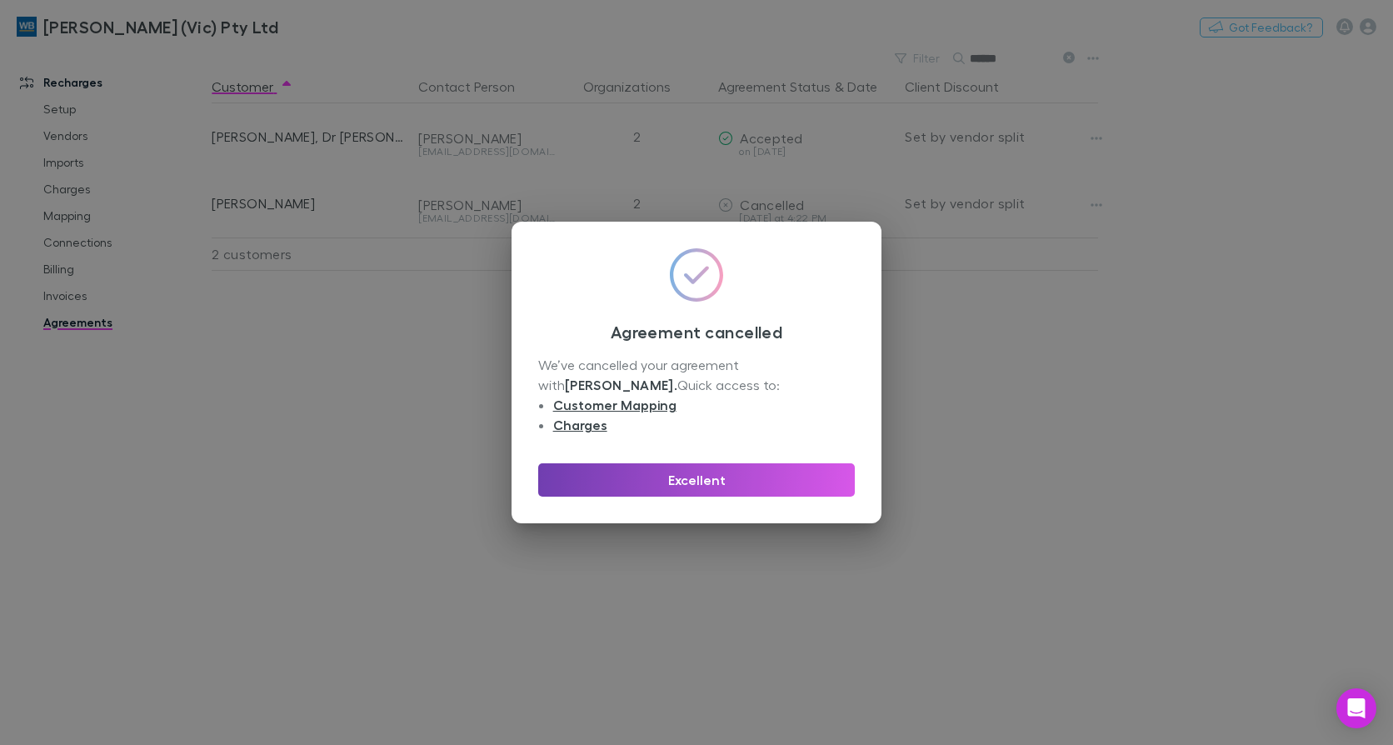
drag, startPoint x: 774, startPoint y: 472, endPoint x: 8, endPoint y: 321, distance: 780.1
click at [774, 472] on button "Excellent" at bounding box center [696, 479] width 316 height 33
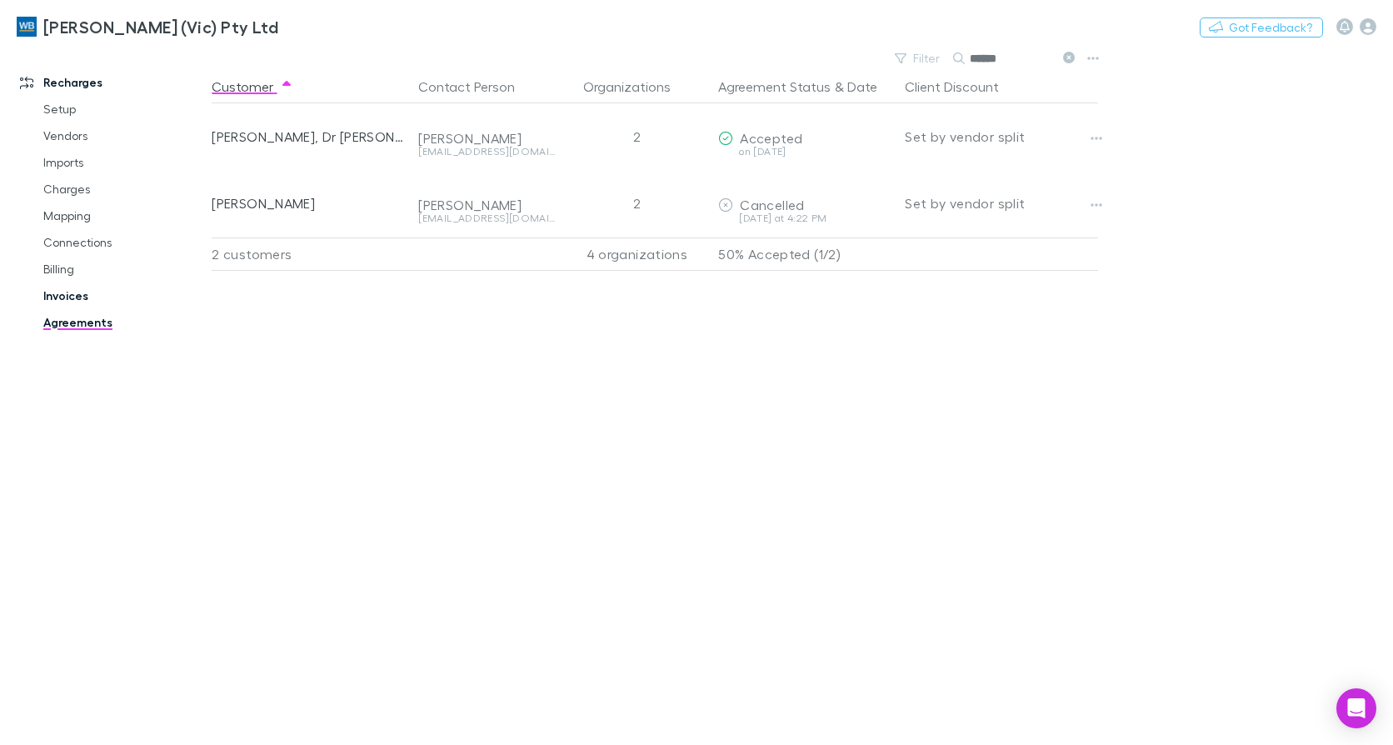
click at [67, 298] on link "Invoices" at bounding box center [124, 295] width 194 height 27
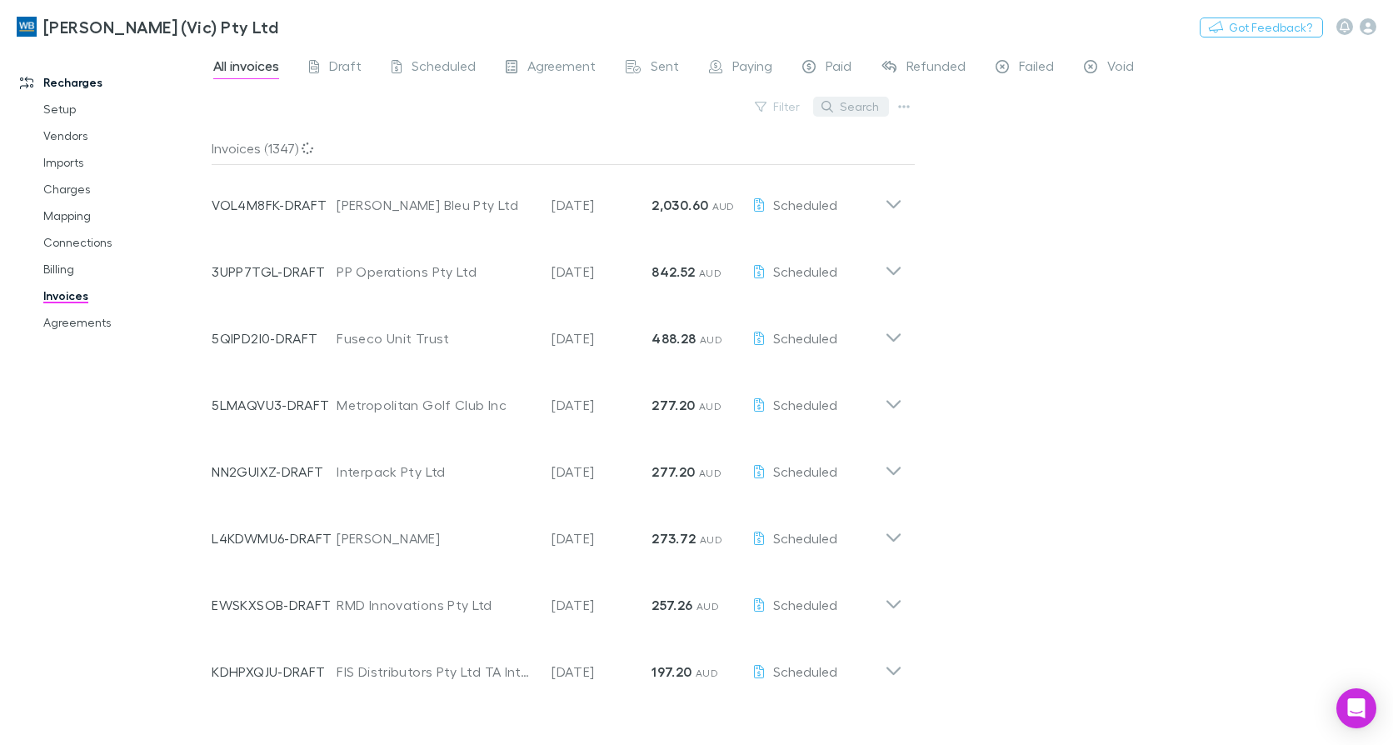
click at [860, 104] on button "Search" at bounding box center [851, 107] width 76 height 20
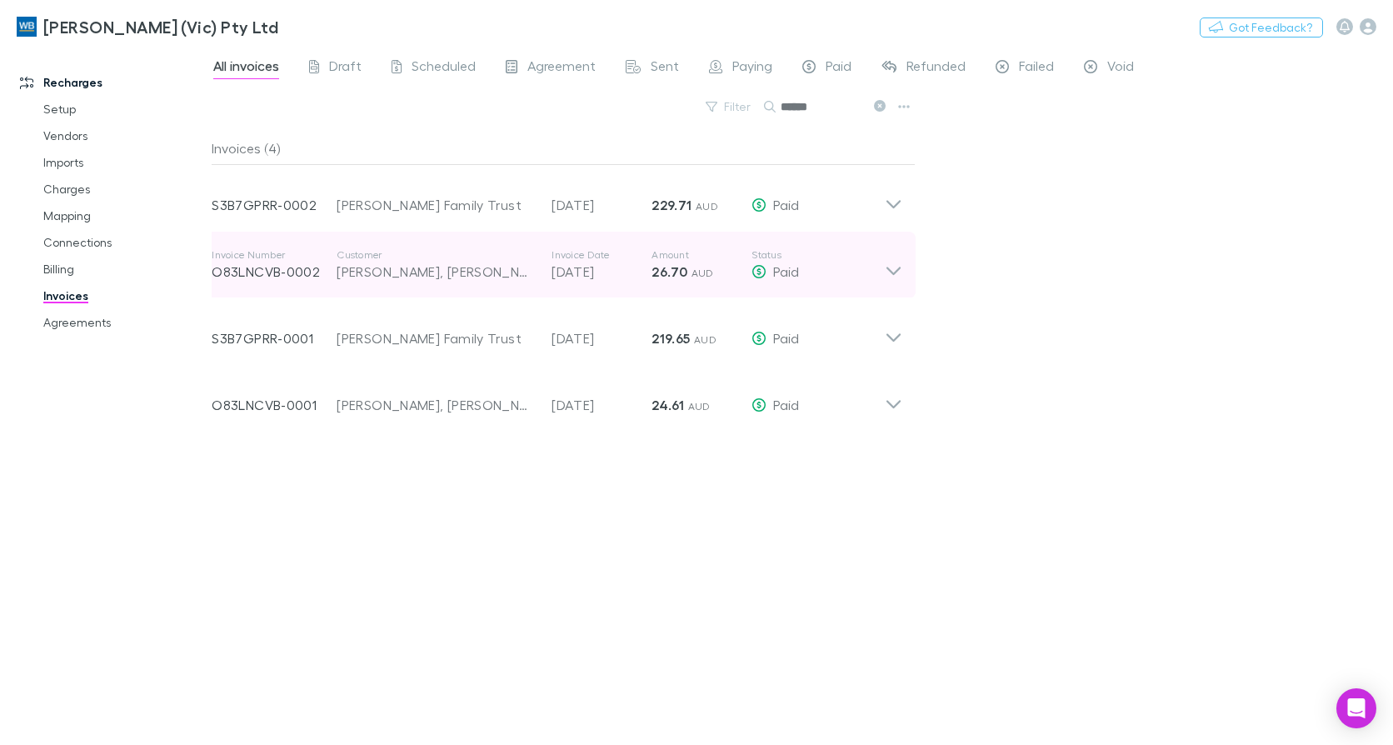
type input "******"
click at [894, 258] on icon at bounding box center [892, 264] width 17 height 33
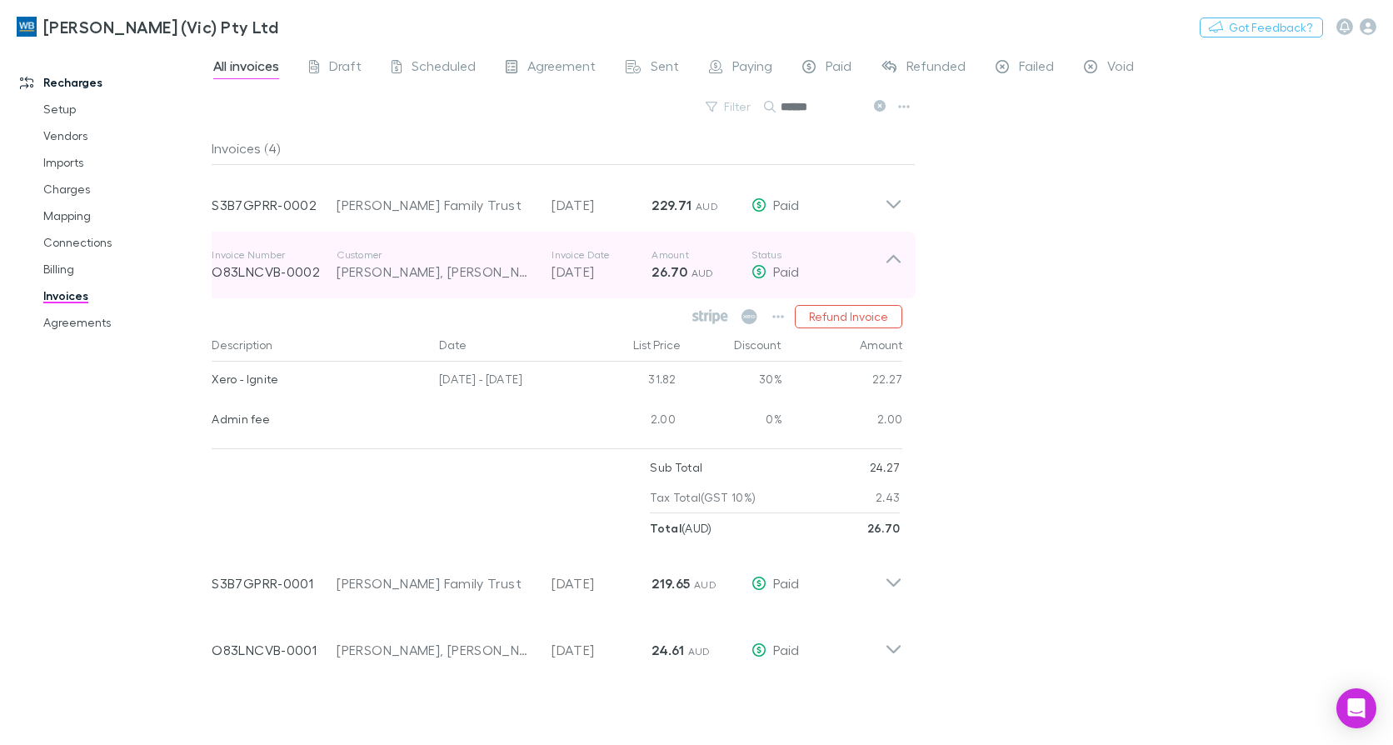
click at [895, 258] on icon at bounding box center [893, 259] width 14 height 8
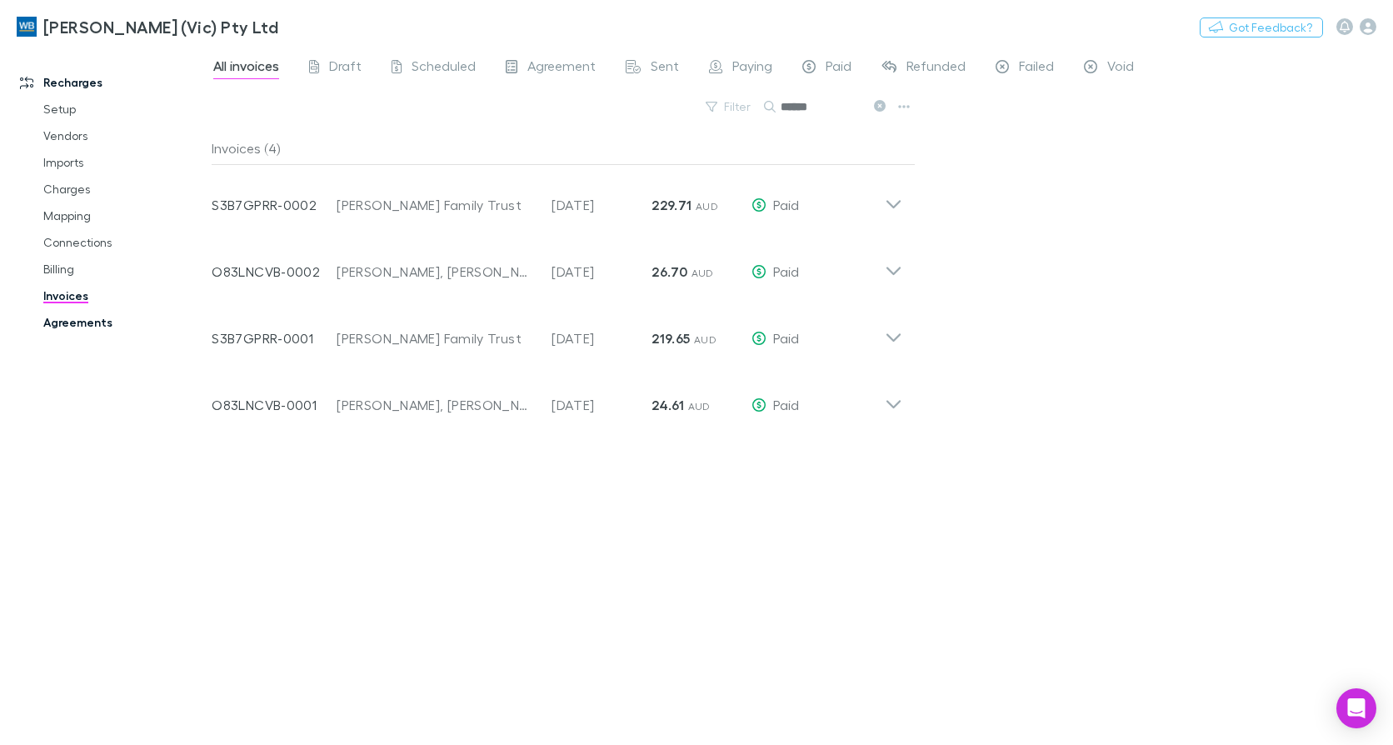
click at [72, 309] on link "Agreements" at bounding box center [124, 322] width 194 height 27
